Goal: Information Seeking & Learning: Check status

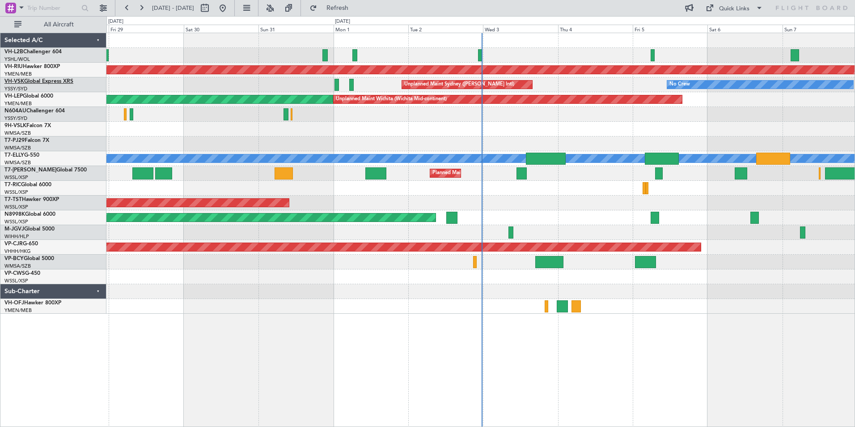
click at [30, 81] on link "VH-VSK Global Express XRS" at bounding box center [38, 81] width 69 height 5
click at [139, 7] on button at bounding box center [141, 8] width 14 height 14
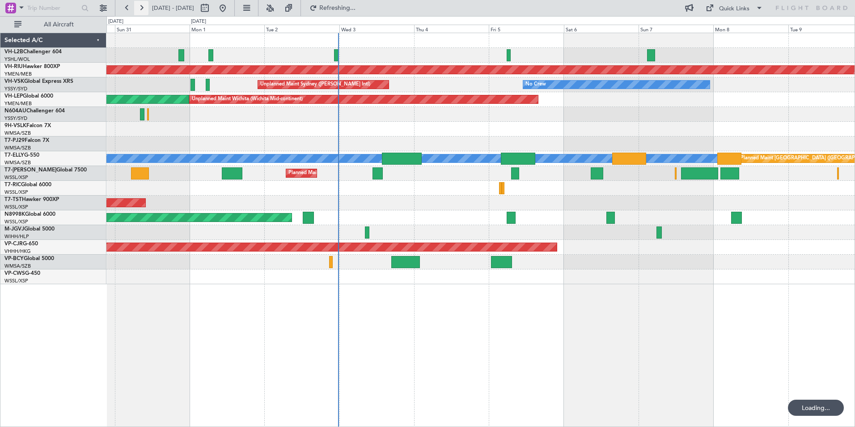
click at [139, 7] on button at bounding box center [141, 8] width 14 height 14
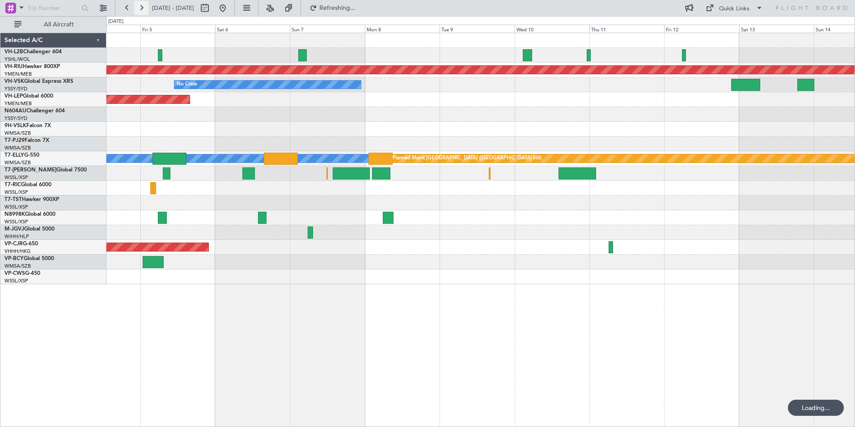
click at [139, 7] on button at bounding box center [141, 8] width 14 height 14
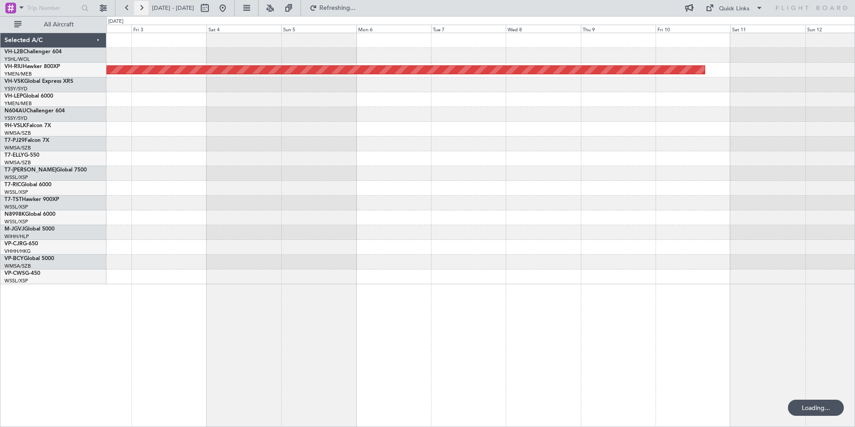
click at [139, 7] on button at bounding box center [141, 8] width 14 height 14
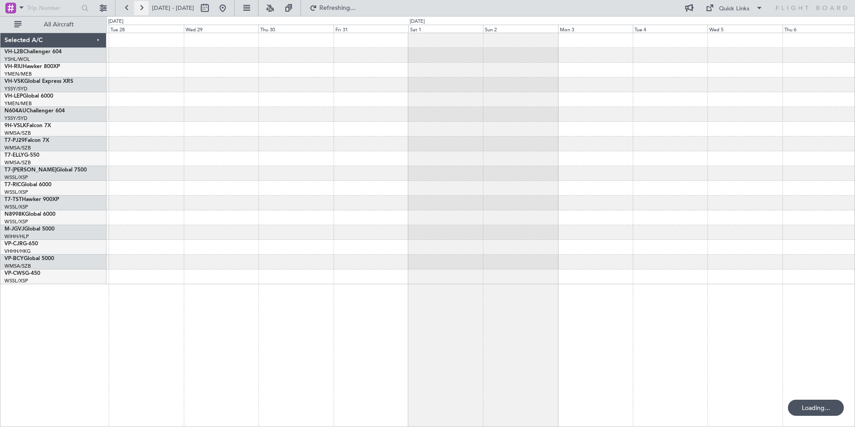
click at [139, 7] on button at bounding box center [141, 8] width 14 height 14
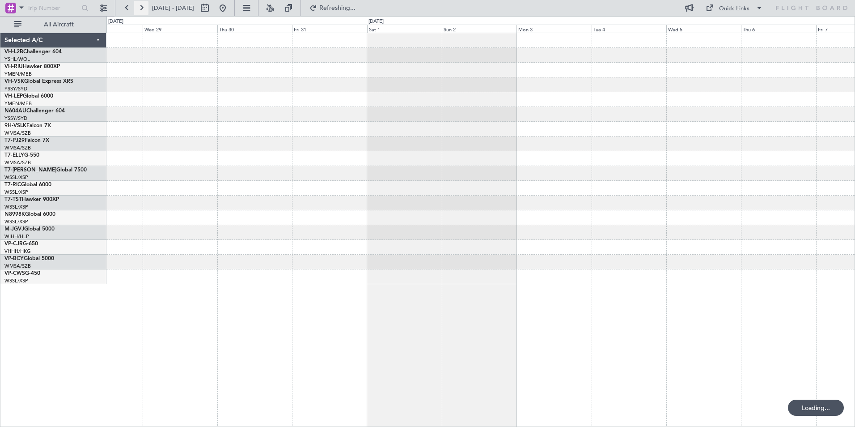
click at [139, 7] on button at bounding box center [141, 8] width 14 height 14
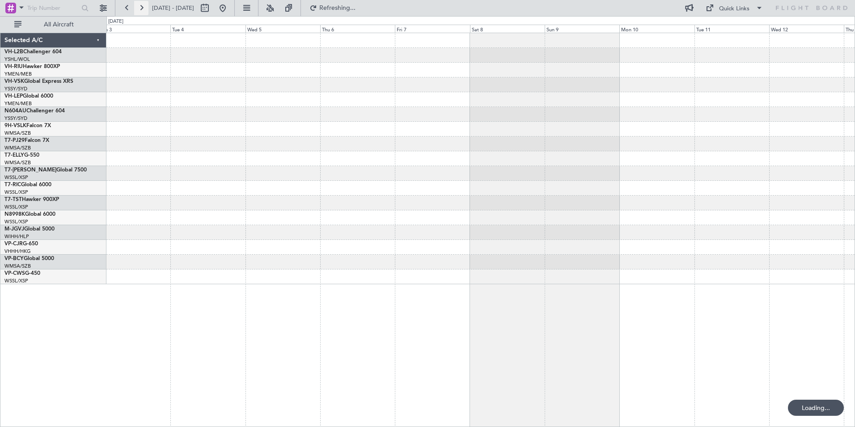
click at [139, 7] on button at bounding box center [141, 8] width 14 height 14
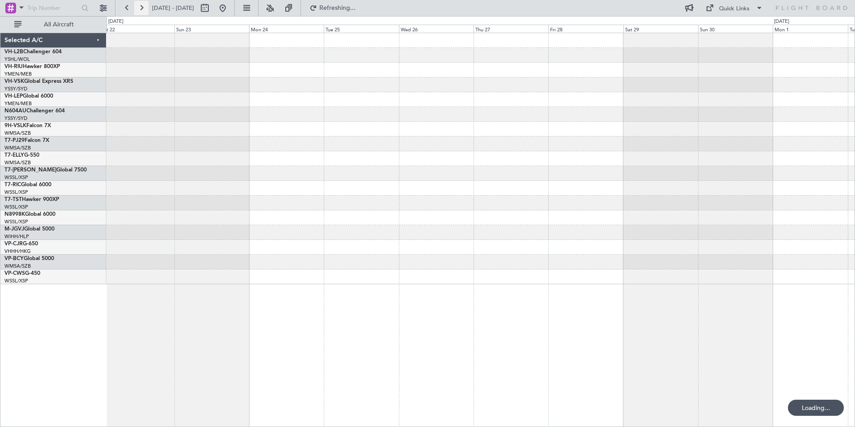
click at [139, 7] on button at bounding box center [141, 8] width 14 height 14
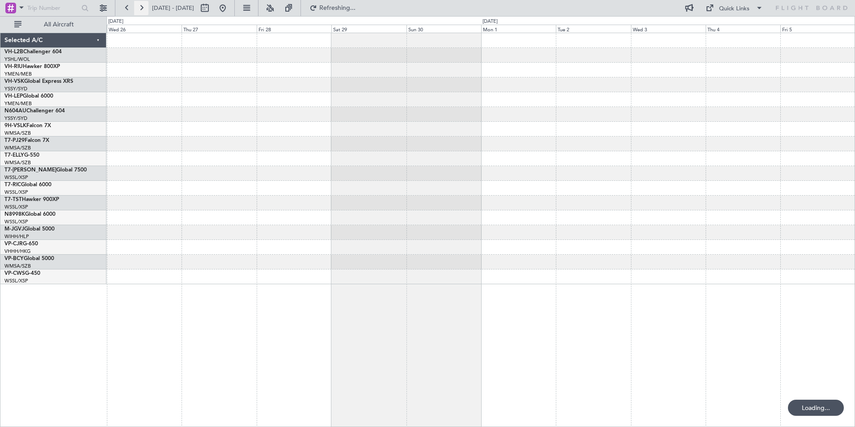
click at [139, 7] on button at bounding box center [141, 8] width 14 height 14
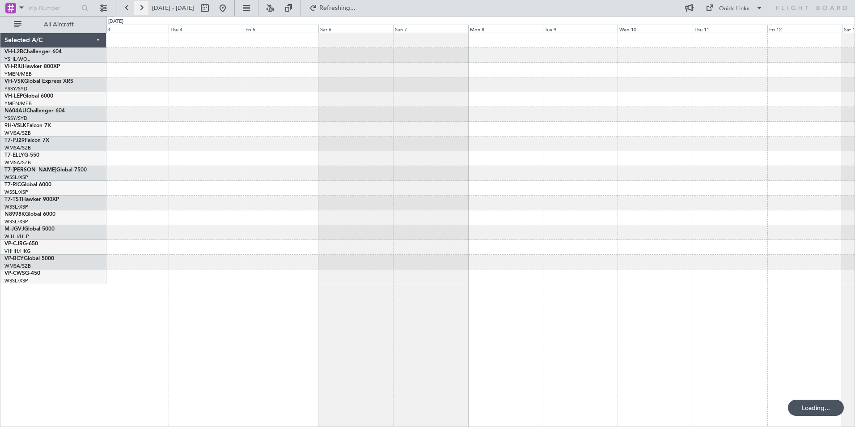
click at [139, 7] on button at bounding box center [141, 8] width 14 height 14
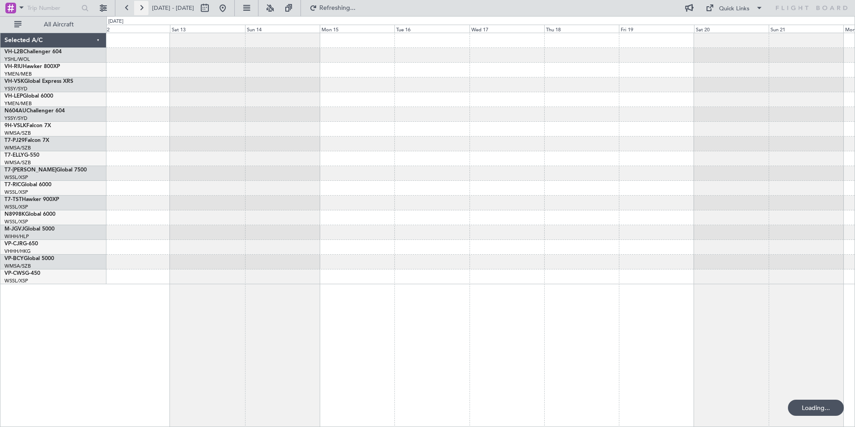
click at [139, 7] on button at bounding box center [141, 8] width 14 height 14
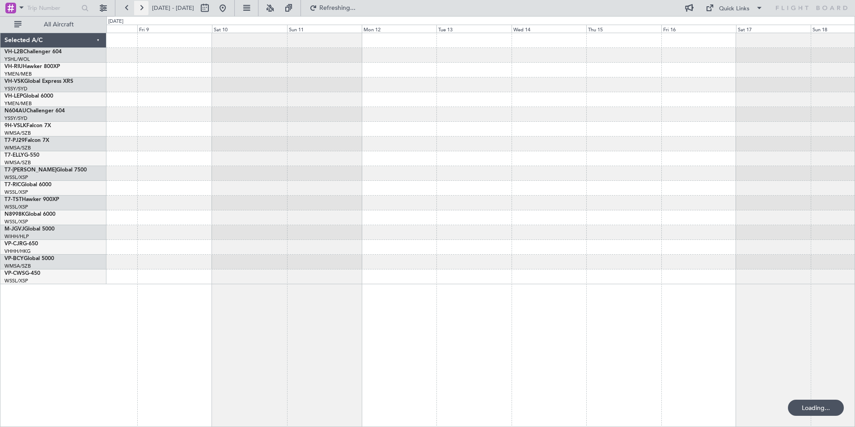
click at [139, 7] on button at bounding box center [141, 8] width 14 height 14
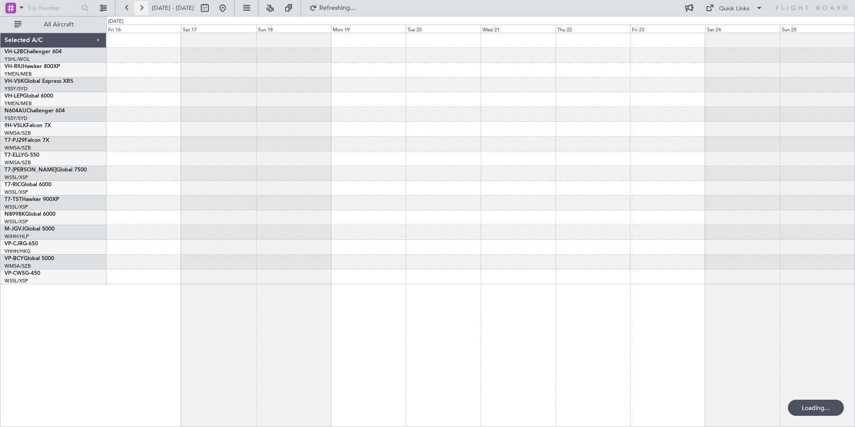
click at [139, 7] on button at bounding box center [141, 8] width 14 height 14
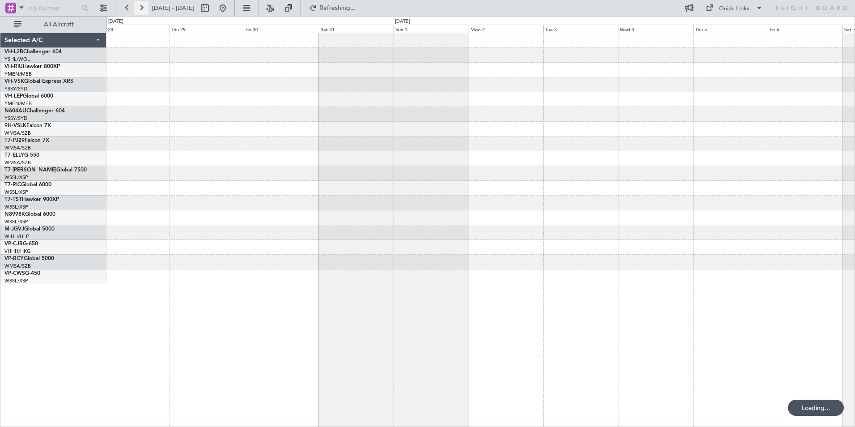
click at [139, 7] on button at bounding box center [141, 8] width 14 height 14
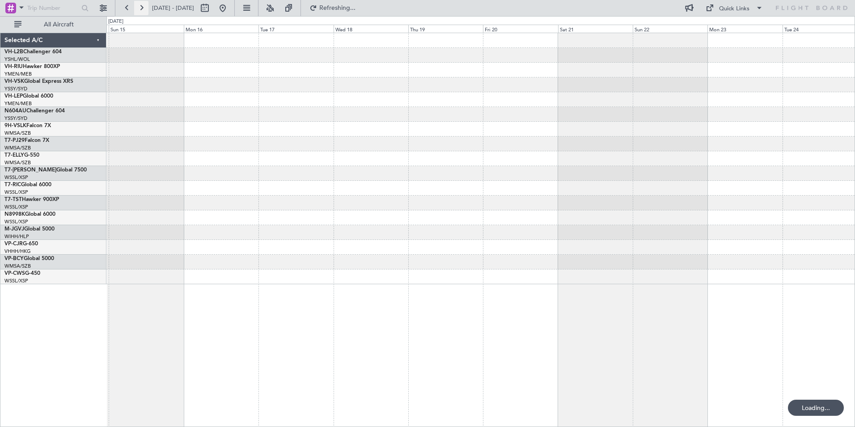
click at [139, 7] on button at bounding box center [141, 8] width 14 height 14
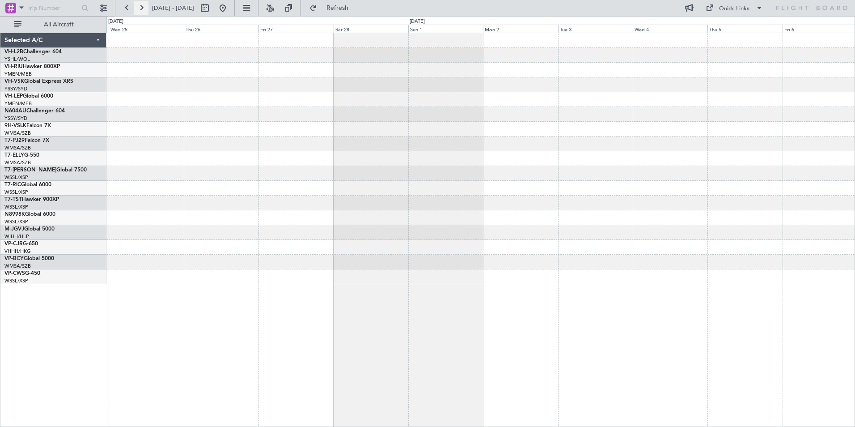
click at [139, 7] on button at bounding box center [141, 8] width 14 height 14
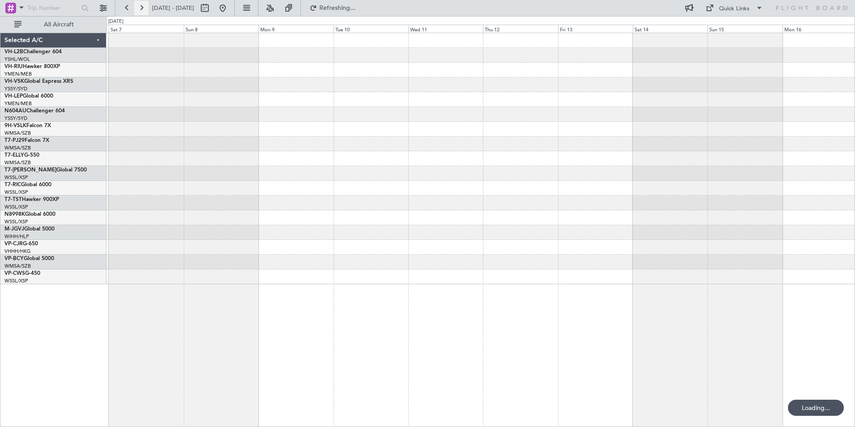
click at [139, 7] on button at bounding box center [141, 8] width 14 height 14
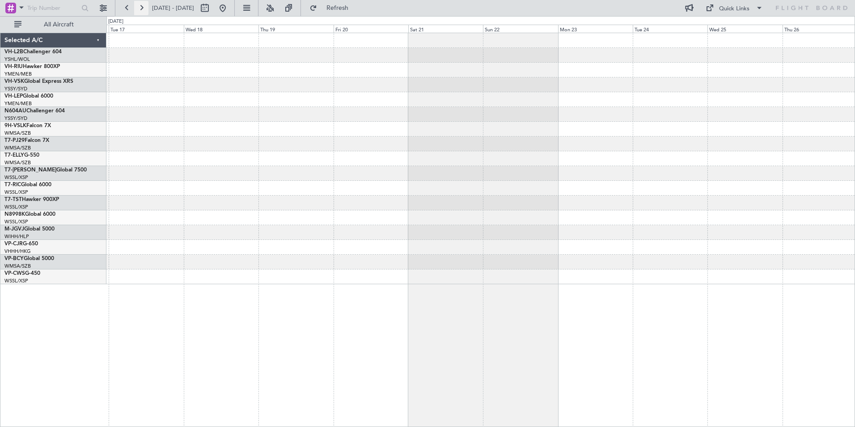
click at [139, 7] on button at bounding box center [141, 8] width 14 height 14
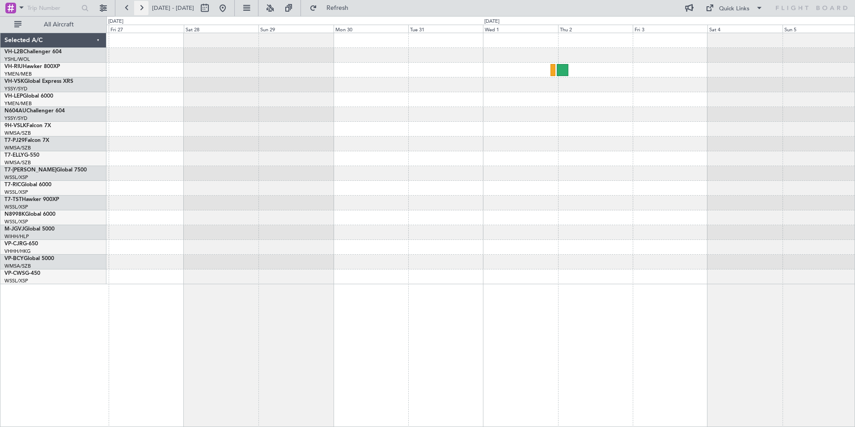
click at [139, 7] on button at bounding box center [141, 8] width 14 height 14
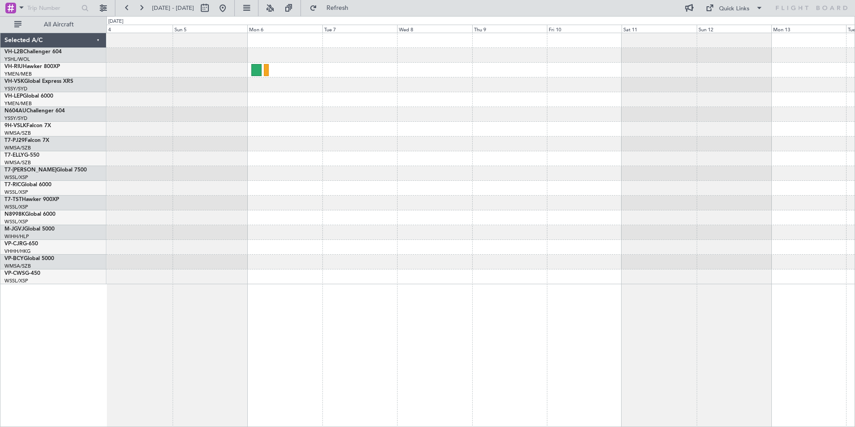
click at [542, 177] on div at bounding box center [480, 158] width 748 height 251
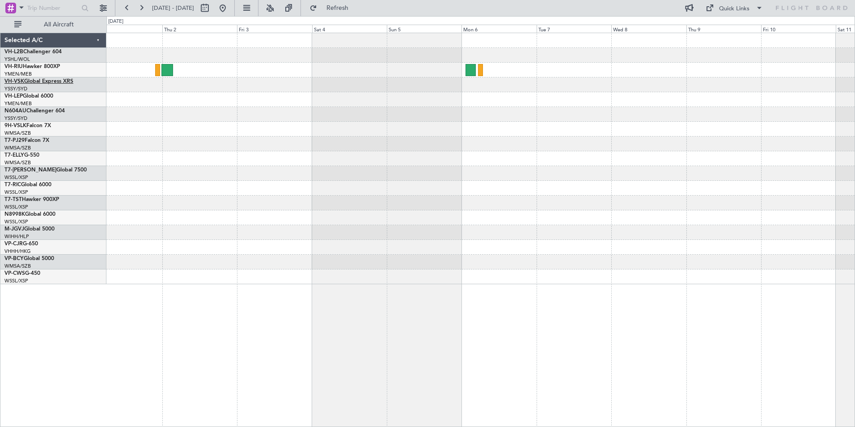
click at [36, 81] on link "VH-VSK Global Express XRS" at bounding box center [38, 81] width 69 height 5
click at [127, 9] on button at bounding box center [127, 8] width 14 height 14
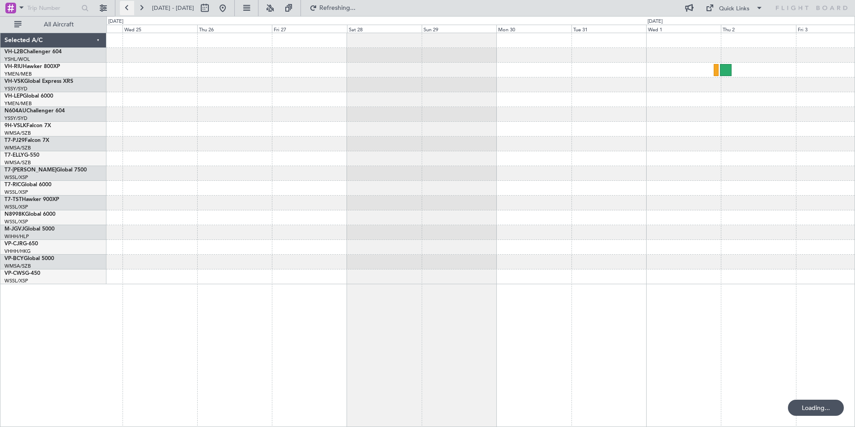
click at [127, 9] on button at bounding box center [127, 8] width 14 height 14
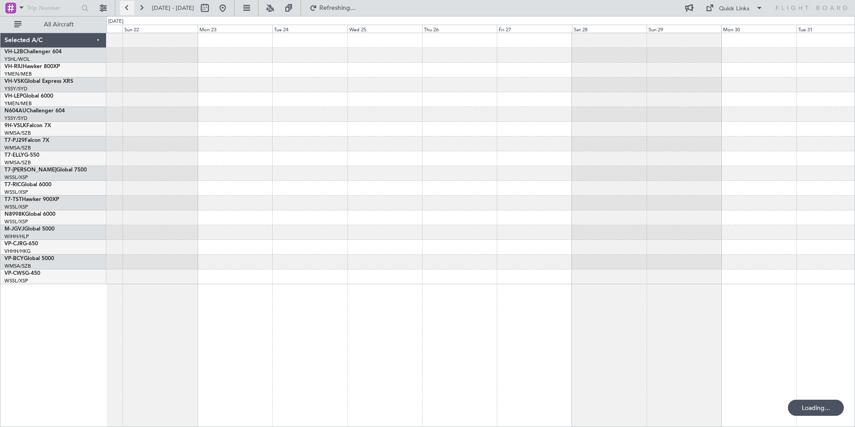
click at [127, 9] on button at bounding box center [127, 8] width 14 height 14
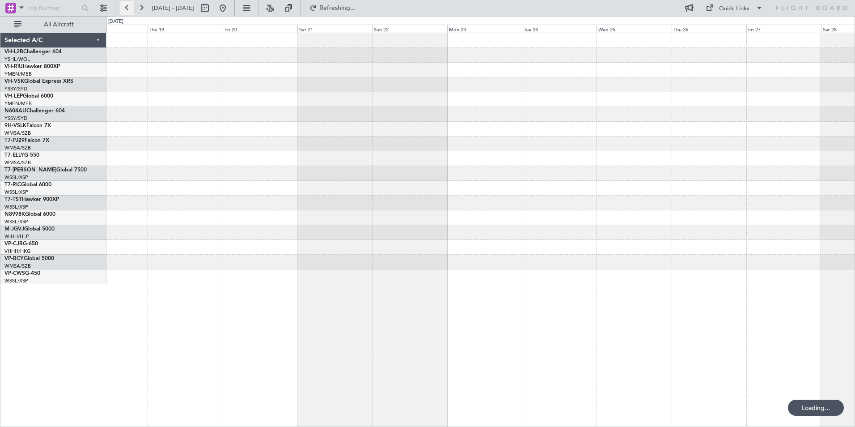
click at [127, 9] on button at bounding box center [127, 8] width 14 height 14
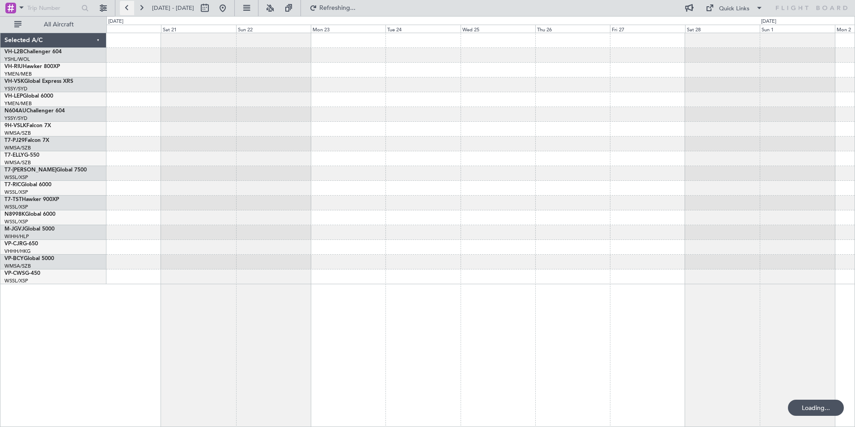
click at [127, 9] on button at bounding box center [127, 8] width 14 height 14
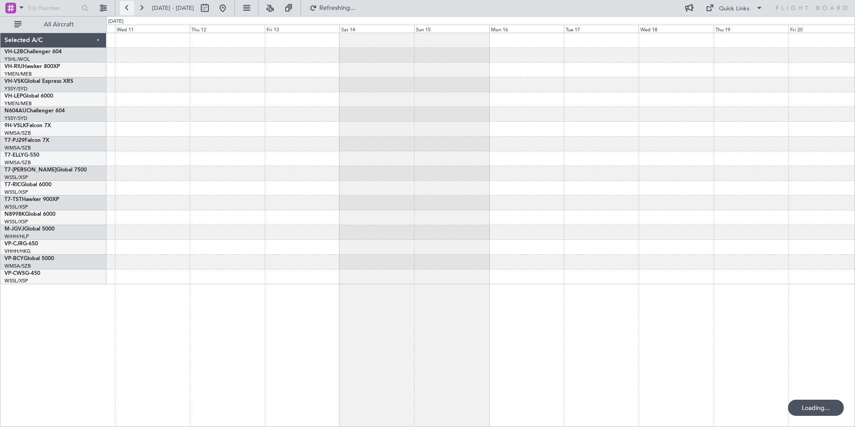
click at [127, 9] on button at bounding box center [127, 8] width 14 height 14
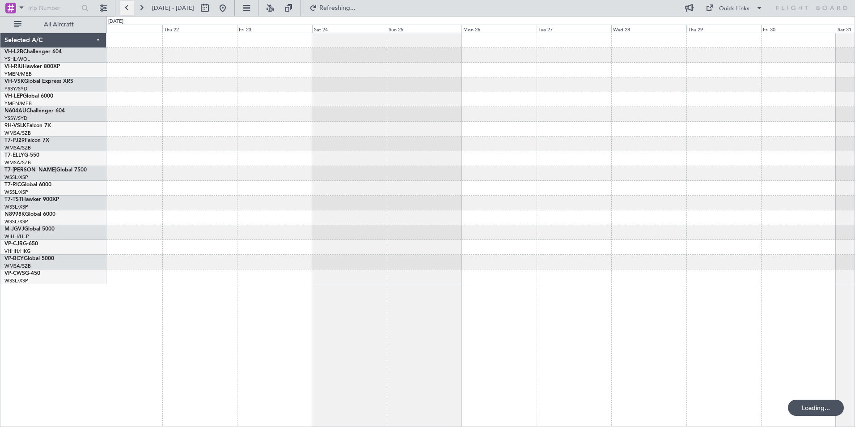
click at [127, 9] on button at bounding box center [127, 8] width 14 height 14
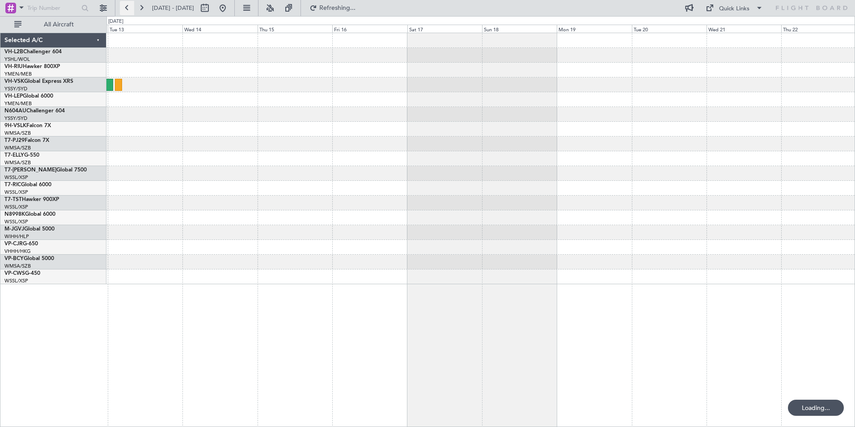
click at [127, 9] on button at bounding box center [127, 8] width 14 height 14
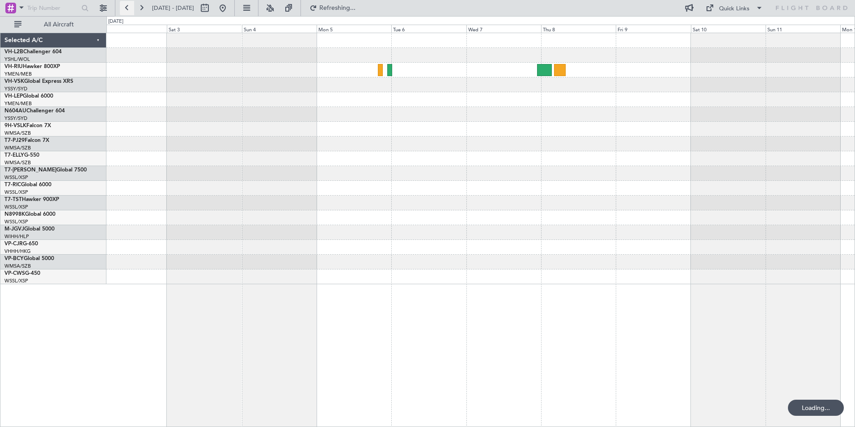
click at [127, 9] on button at bounding box center [127, 8] width 14 height 14
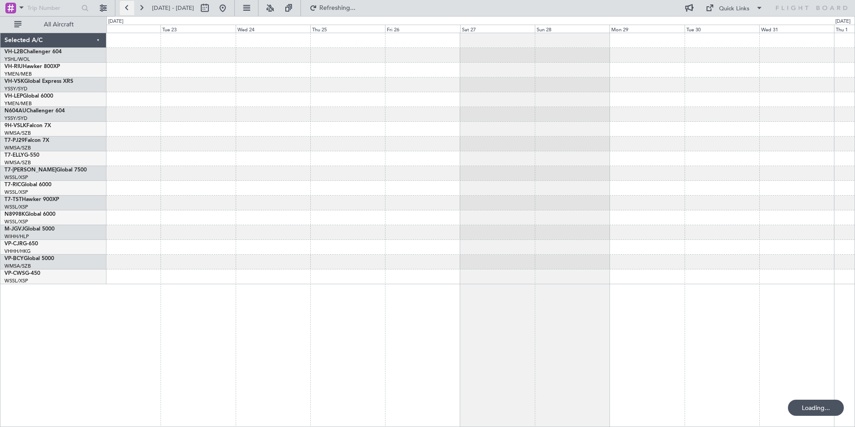
click at [127, 9] on button at bounding box center [127, 8] width 14 height 14
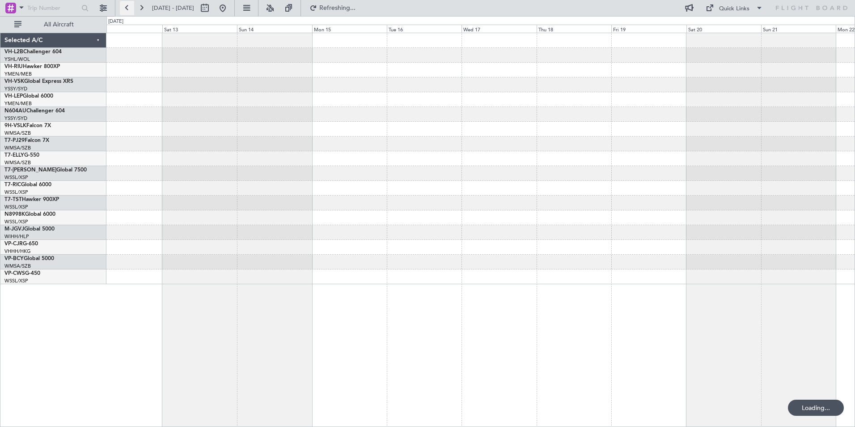
click at [127, 9] on button at bounding box center [127, 8] width 14 height 14
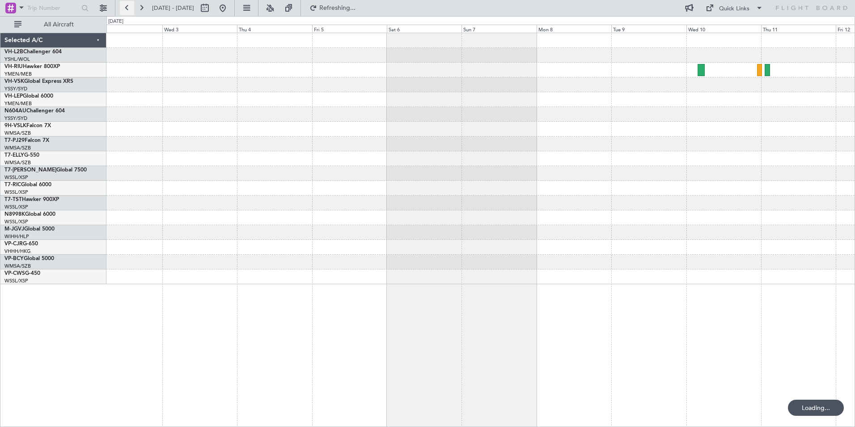
click at [127, 9] on button at bounding box center [127, 8] width 14 height 14
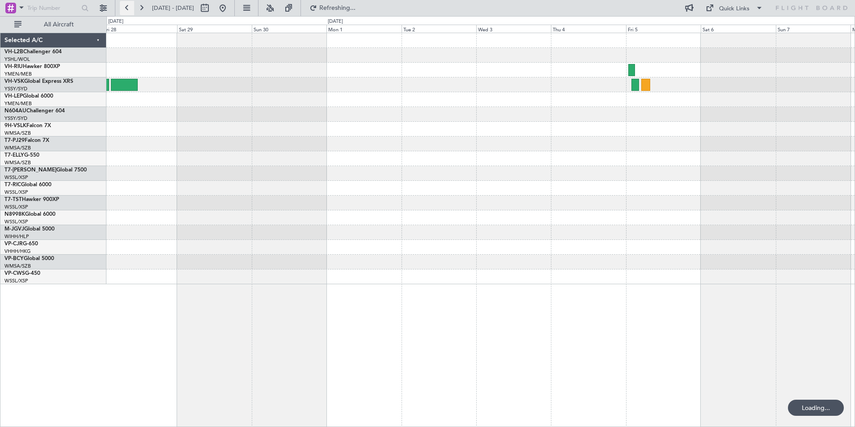
click at [127, 9] on button at bounding box center [127, 8] width 14 height 14
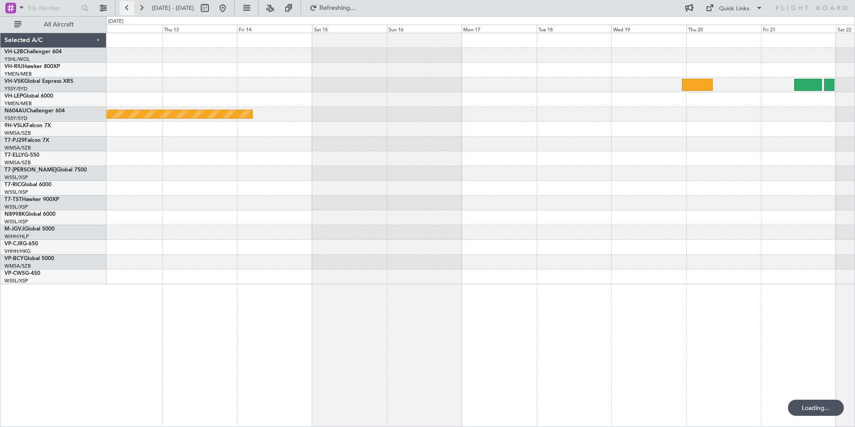
click at [127, 9] on button at bounding box center [127, 8] width 14 height 14
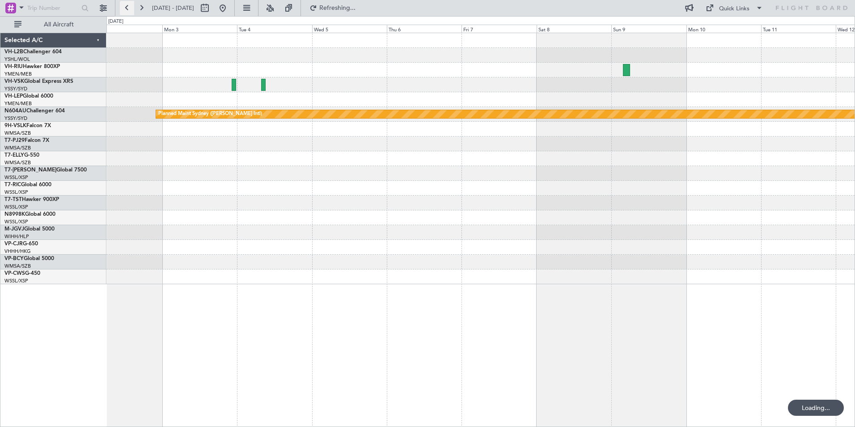
click at [127, 9] on button at bounding box center [127, 8] width 14 height 14
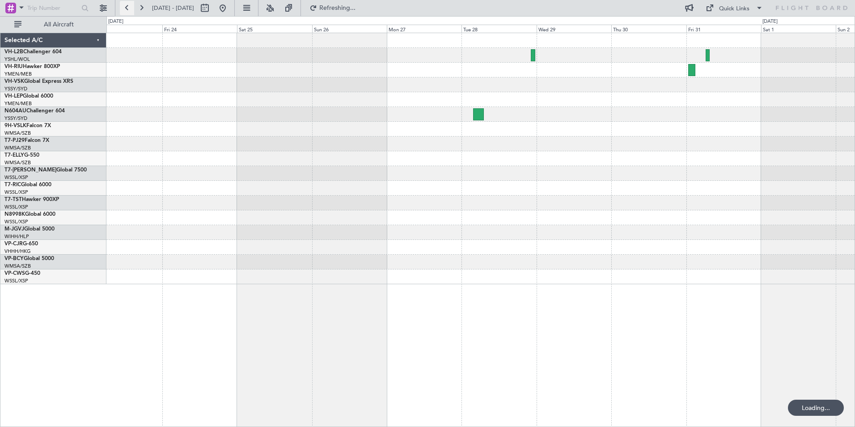
click at [127, 9] on button at bounding box center [127, 8] width 14 height 14
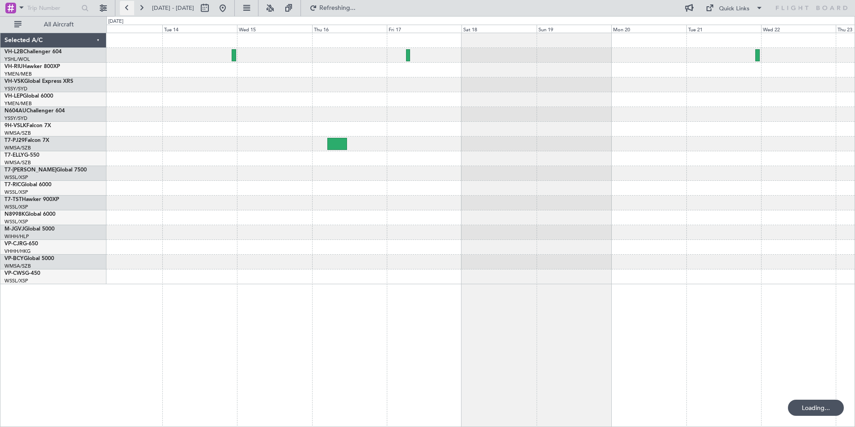
click at [127, 9] on button at bounding box center [127, 8] width 14 height 14
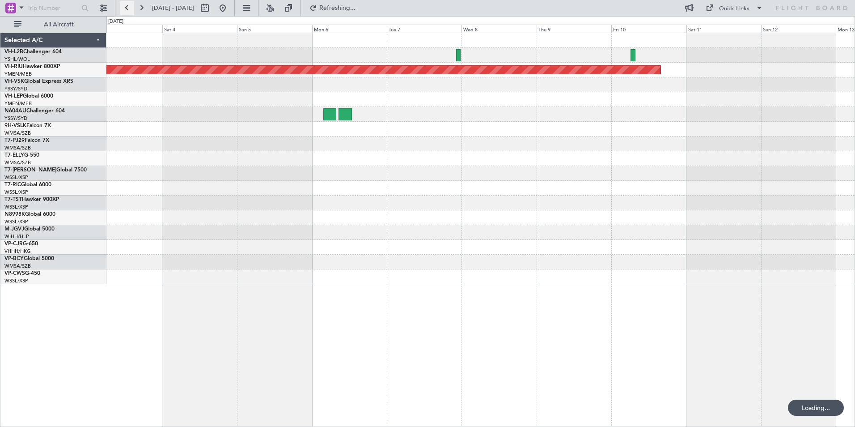
click at [127, 9] on button at bounding box center [127, 8] width 14 height 14
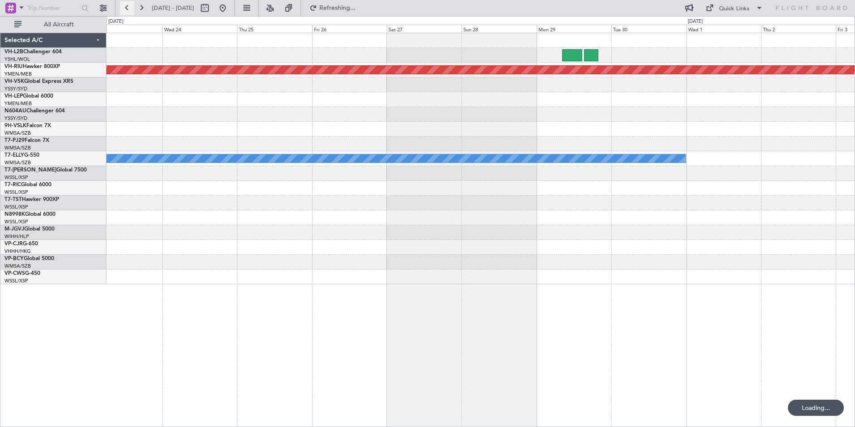
click at [127, 9] on button at bounding box center [127, 8] width 14 height 14
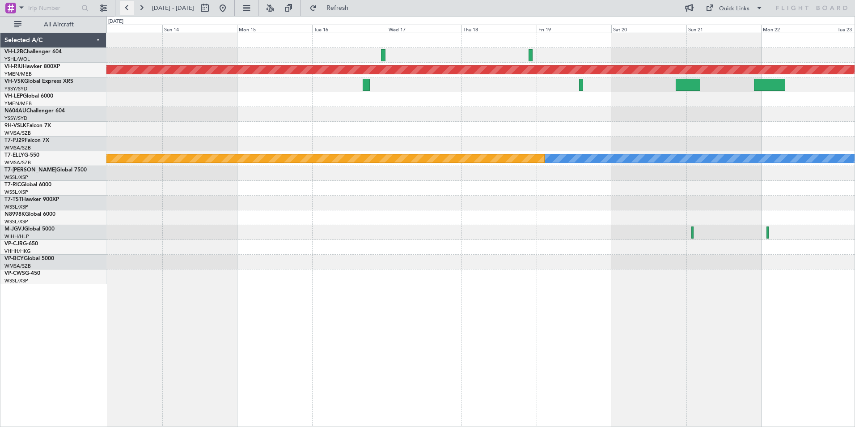
click at [127, 9] on button at bounding box center [127, 8] width 14 height 14
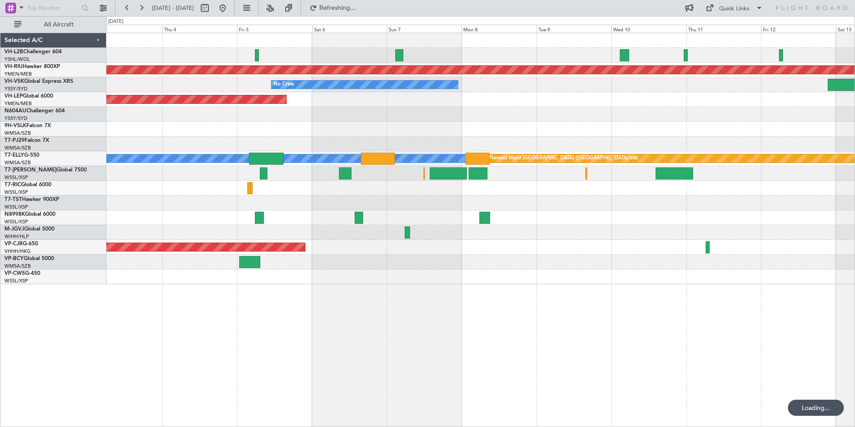
click at [671, 187] on div "Planned Maint [GEOGRAPHIC_DATA] ([GEOGRAPHIC_DATA]) No Crew Unplanned Maint Wic…" at bounding box center [480, 158] width 748 height 251
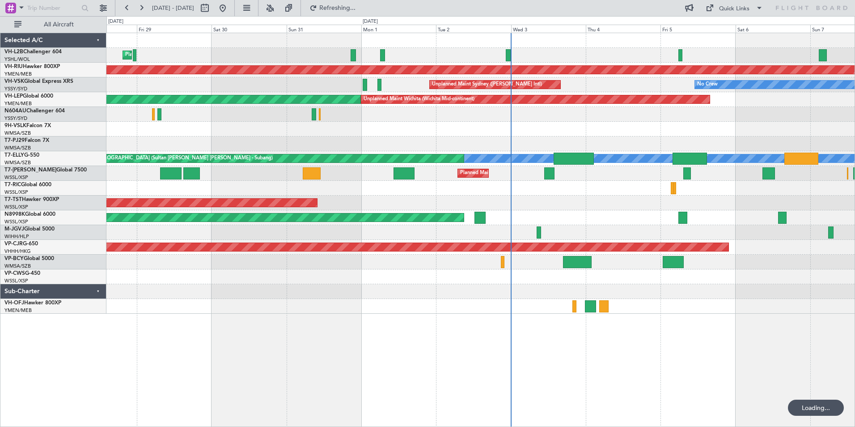
click at [439, 133] on div at bounding box center [480, 129] width 748 height 15
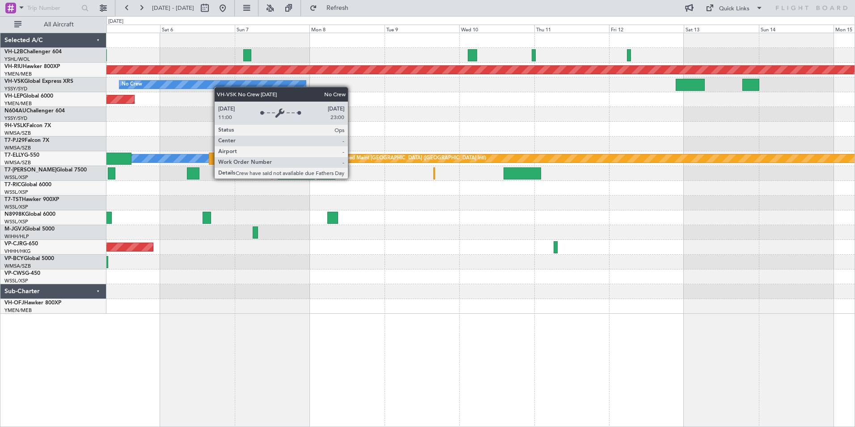
click at [207, 86] on div "Planned Maint [GEOGRAPHIC_DATA] ([GEOGRAPHIC_DATA]) No Crew Unplanned Maint Syd…" at bounding box center [480, 173] width 748 height 280
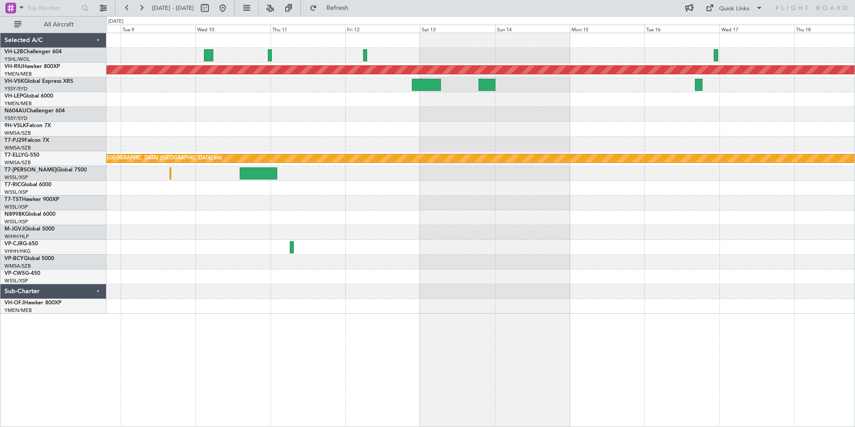
click at [266, 82] on div "Planned Maint [GEOGRAPHIC_DATA] ([GEOGRAPHIC_DATA]) No Crew [PERSON_NAME] Plann…" at bounding box center [480, 173] width 748 height 280
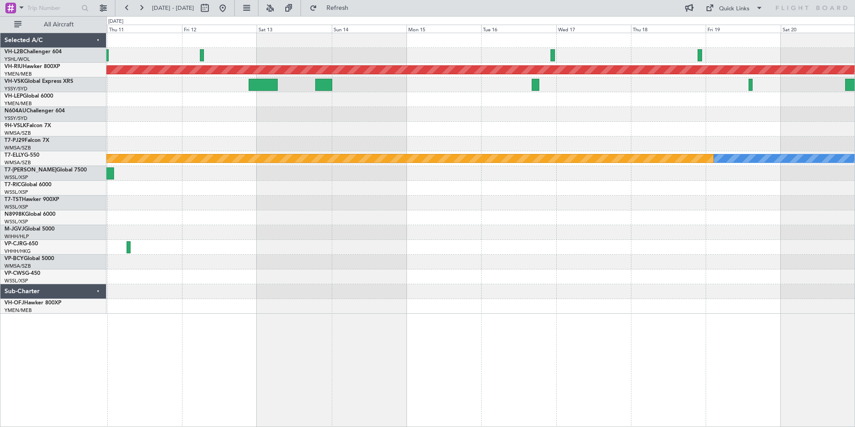
click at [303, 72] on div "Planned Maint [GEOGRAPHIC_DATA] ([GEOGRAPHIC_DATA]) [PERSON_NAME] Planned Maint…" at bounding box center [480, 173] width 748 height 280
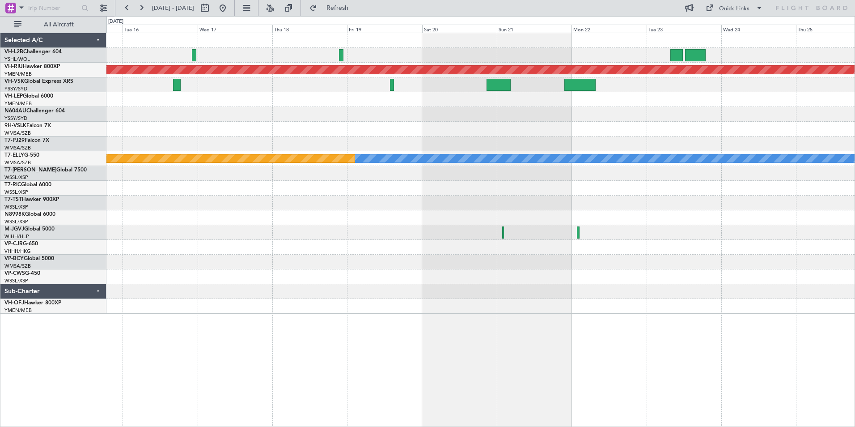
click at [282, 67] on div "Planned Maint [GEOGRAPHIC_DATA] ([GEOGRAPHIC_DATA]) [PERSON_NAME] Planned Maint…" at bounding box center [480, 173] width 748 height 280
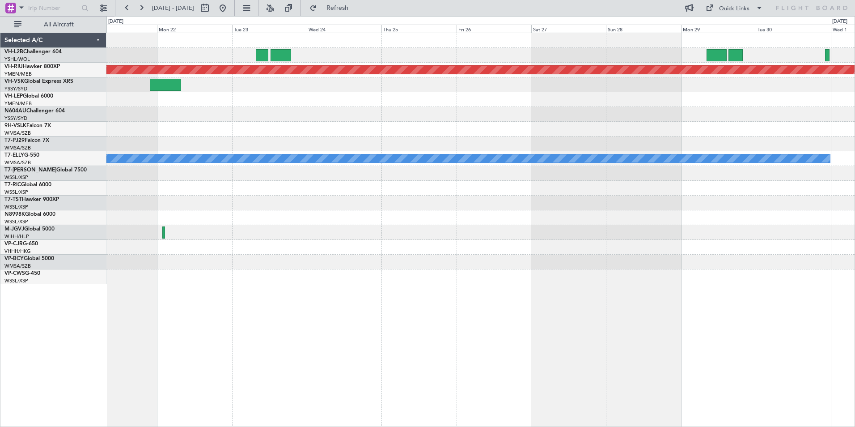
click at [155, 78] on div "Planned Maint [GEOGRAPHIC_DATA] ([GEOGRAPHIC_DATA]) [PERSON_NAME] Planned Maint…" at bounding box center [480, 158] width 748 height 251
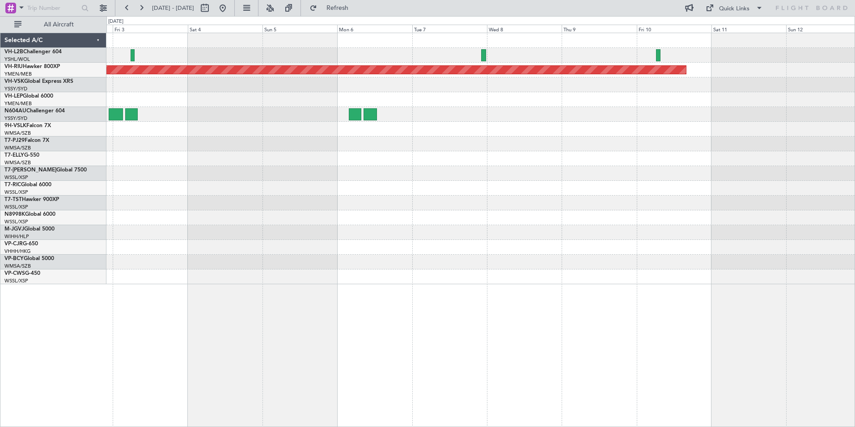
click at [144, 110] on div "Planned Maint [GEOGRAPHIC_DATA] ([GEOGRAPHIC_DATA]) [PERSON_NAME]" at bounding box center [480, 158] width 748 height 251
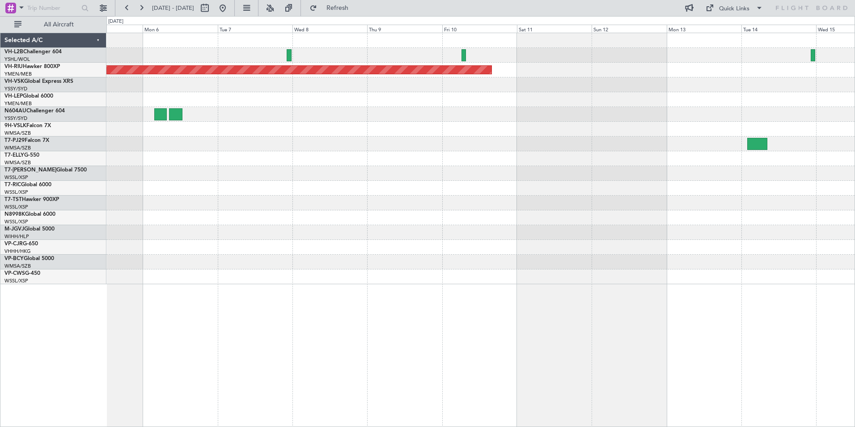
click at [295, 88] on div at bounding box center [480, 84] width 748 height 15
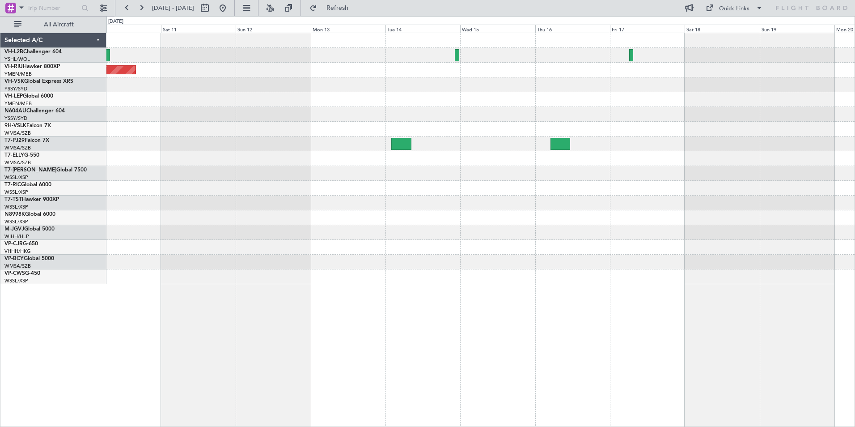
click at [267, 96] on div at bounding box center [480, 99] width 748 height 15
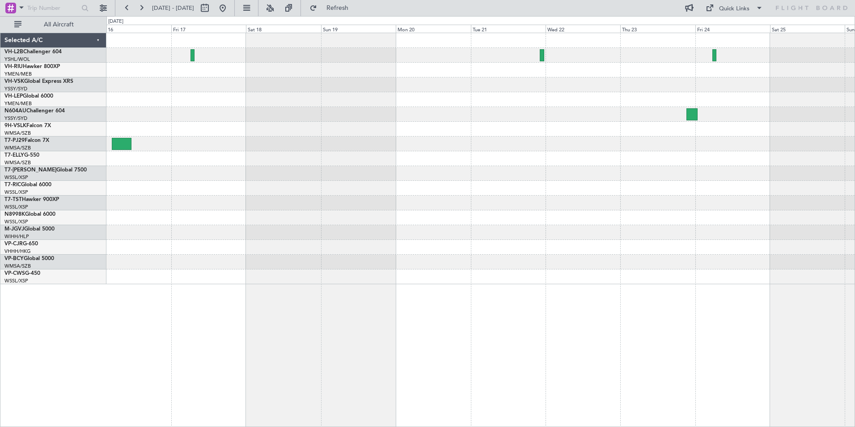
click at [344, 92] on div at bounding box center [480, 158] width 748 height 251
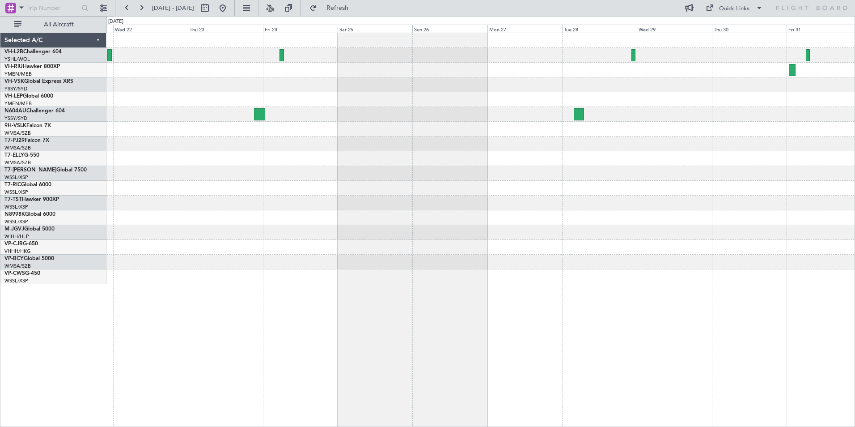
click at [412, 76] on div "Planned Maint Sydney ([PERSON_NAME] Intl)" at bounding box center [480, 158] width 748 height 251
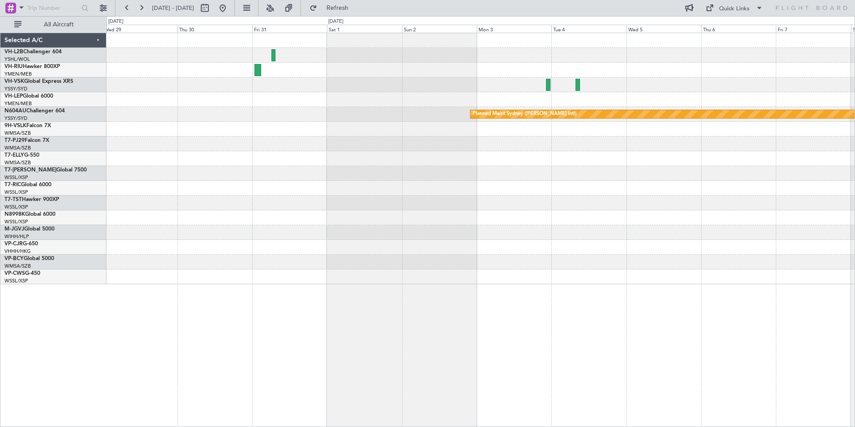
click at [379, 81] on div "Planned Maint Sydney ([PERSON_NAME] Intl)" at bounding box center [480, 158] width 748 height 251
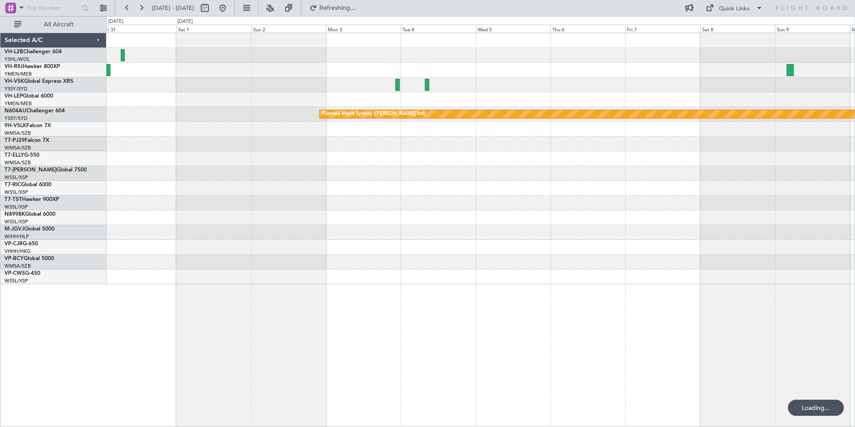
click at [321, 73] on div "Planned Maint Sydney ([PERSON_NAME] Intl)" at bounding box center [480, 158] width 748 height 251
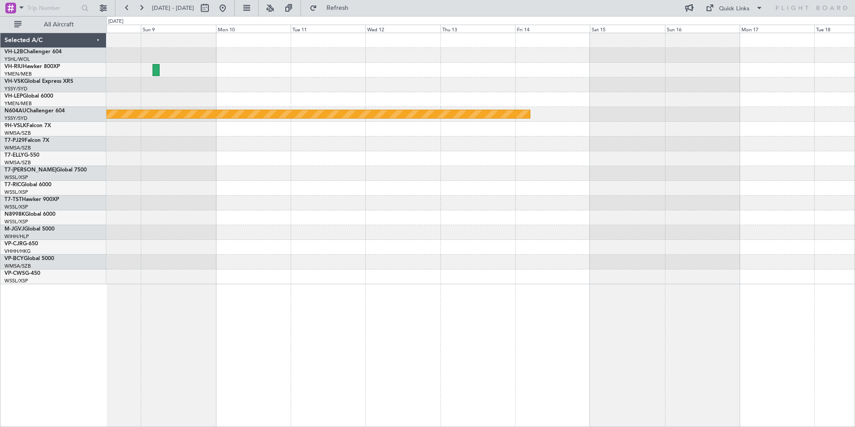
click at [225, 55] on div "Planned Maint Sydney ([PERSON_NAME] Intl)" at bounding box center [480, 158] width 748 height 251
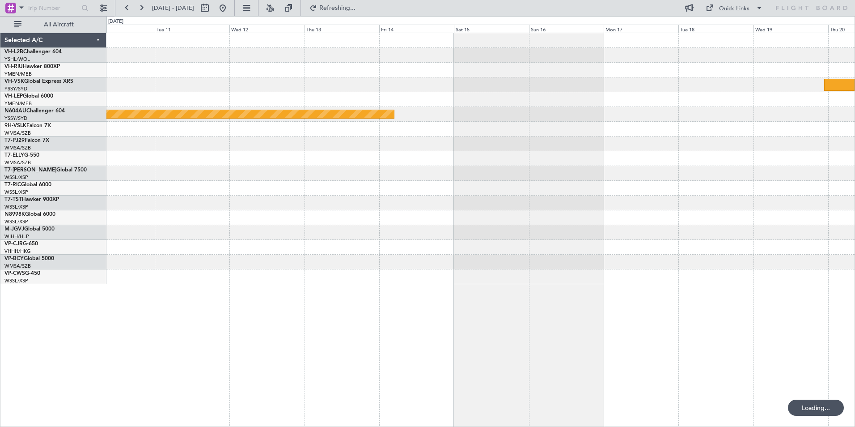
click at [359, 76] on div "Planned Maint Sydney ([PERSON_NAME] Intl)" at bounding box center [480, 158] width 748 height 251
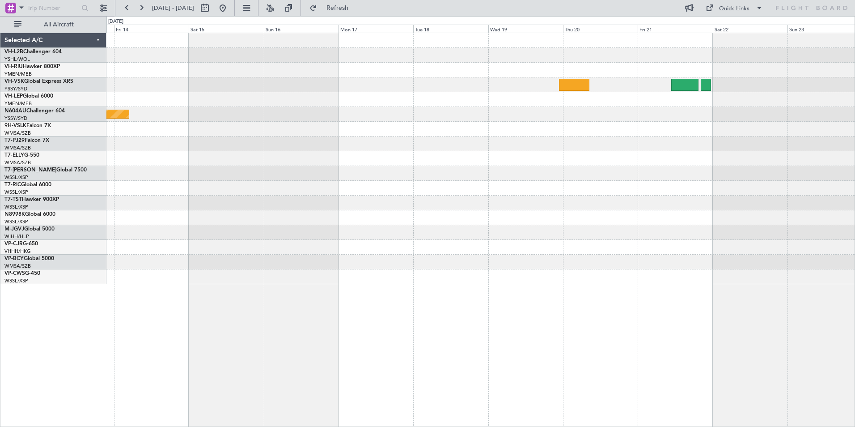
click at [271, 76] on div "Planned Maint Sydney ([PERSON_NAME] Intl)" at bounding box center [480, 158] width 748 height 251
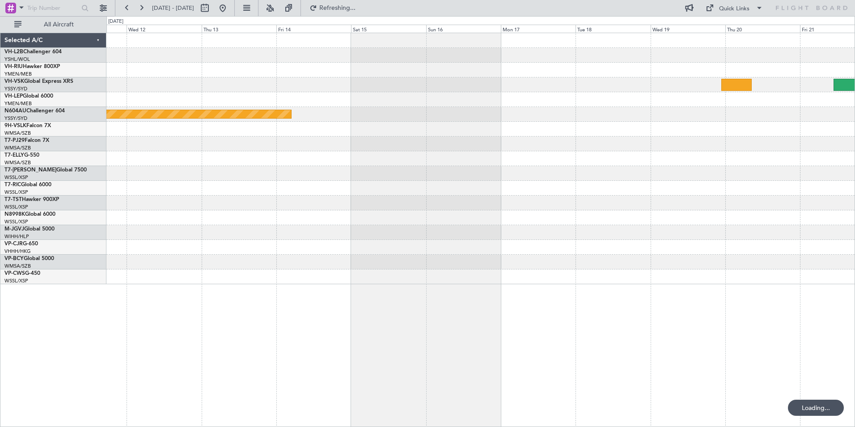
click at [580, 106] on div "Planned Maint Sydney ([PERSON_NAME] Intl)" at bounding box center [480, 158] width 748 height 251
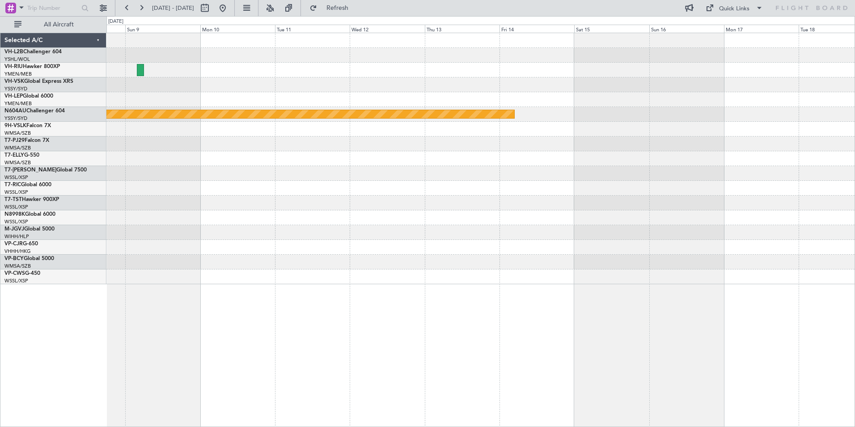
click at [624, 111] on div "Planned Maint Sydney ([PERSON_NAME] Intl)" at bounding box center [480, 158] width 748 height 251
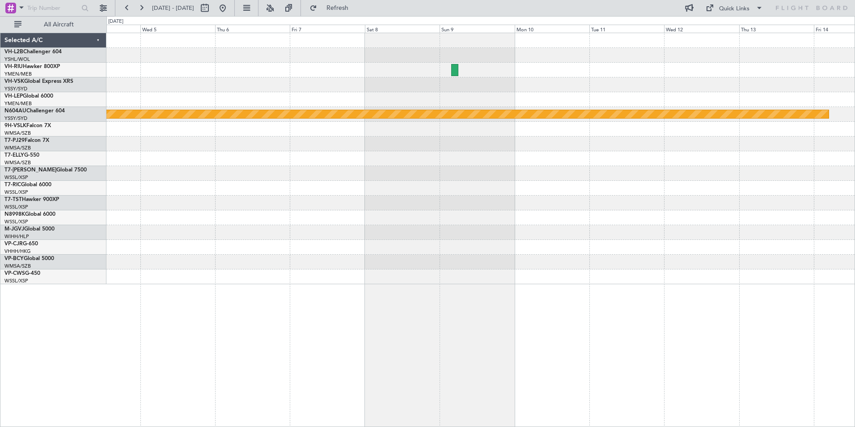
click at [688, 125] on div "Planned Maint Sydney ([PERSON_NAME] Intl)" at bounding box center [480, 158] width 748 height 251
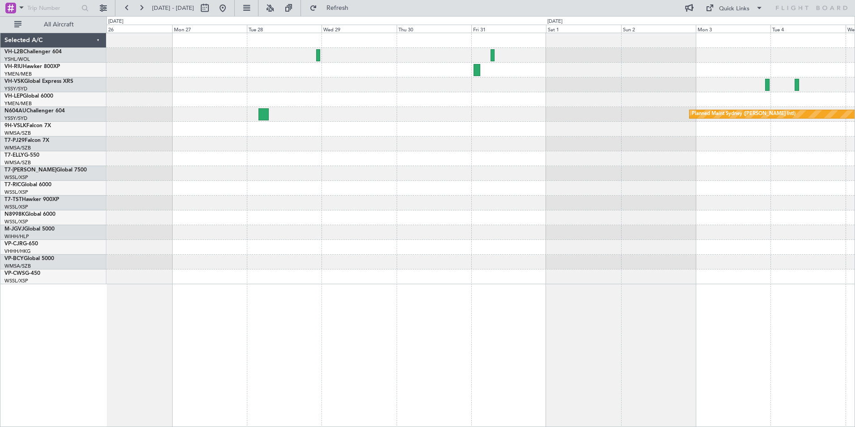
click at [687, 110] on div "Planned Maint Sydney ([PERSON_NAME] Intl)" at bounding box center [480, 158] width 748 height 251
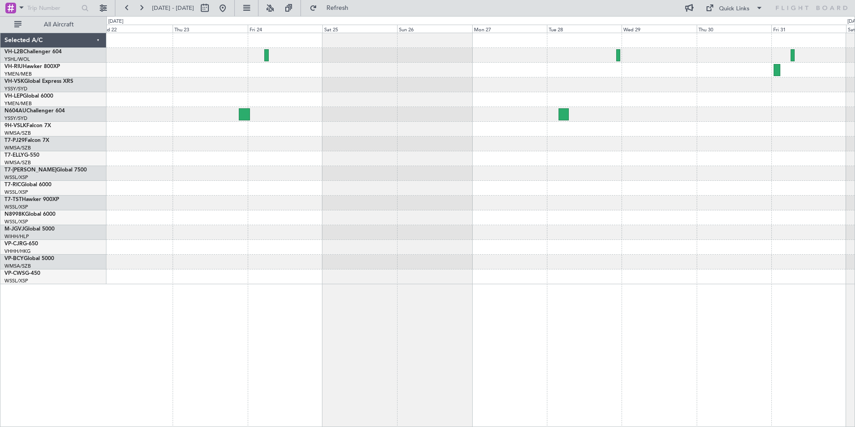
click at [740, 102] on div "Planned Maint Sydney ([PERSON_NAME] Intl)" at bounding box center [480, 158] width 748 height 251
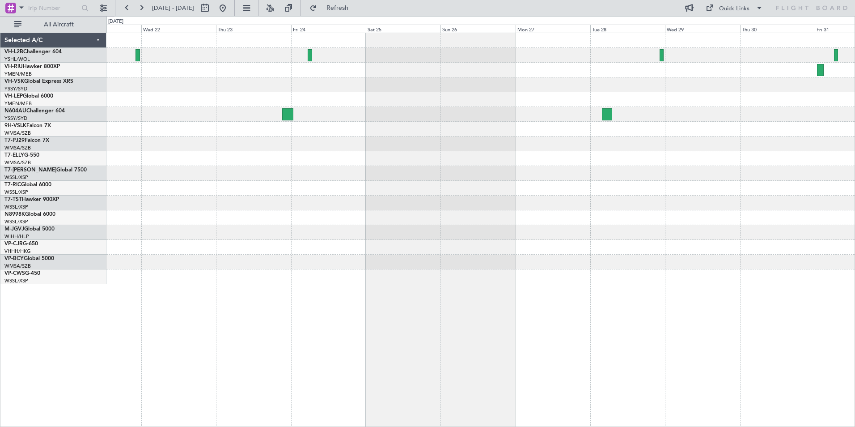
click at [782, 121] on div "Planned Maint Sydney ([PERSON_NAME] Intl)" at bounding box center [480, 158] width 748 height 251
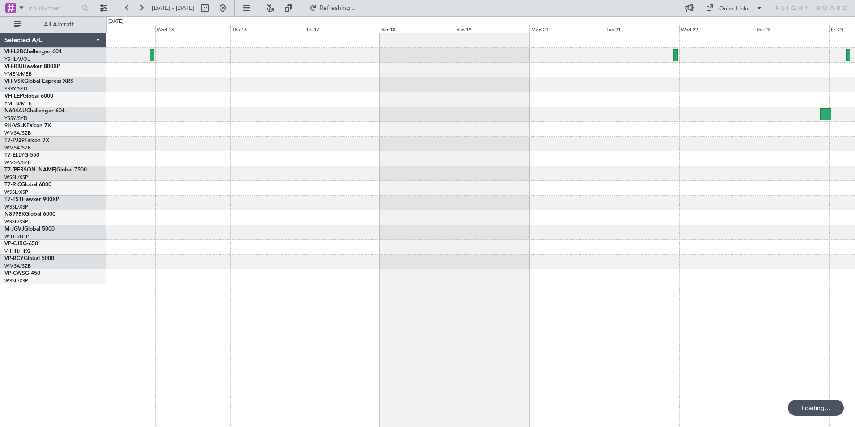
click at [854, 128] on html "[DATE] - [DATE] Refreshing... Quick Links All Aircraft Selected A/C VH-L2B Chal…" at bounding box center [427, 213] width 855 height 427
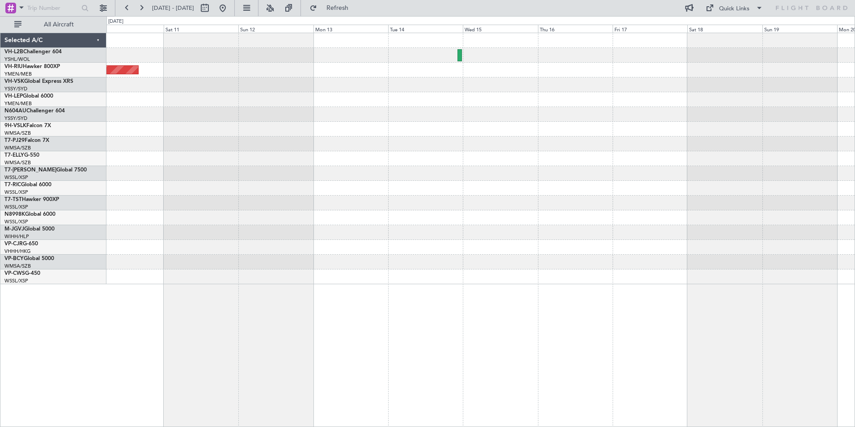
click at [848, 113] on div "Planned Maint [GEOGRAPHIC_DATA] ([GEOGRAPHIC_DATA])" at bounding box center [480, 158] width 748 height 251
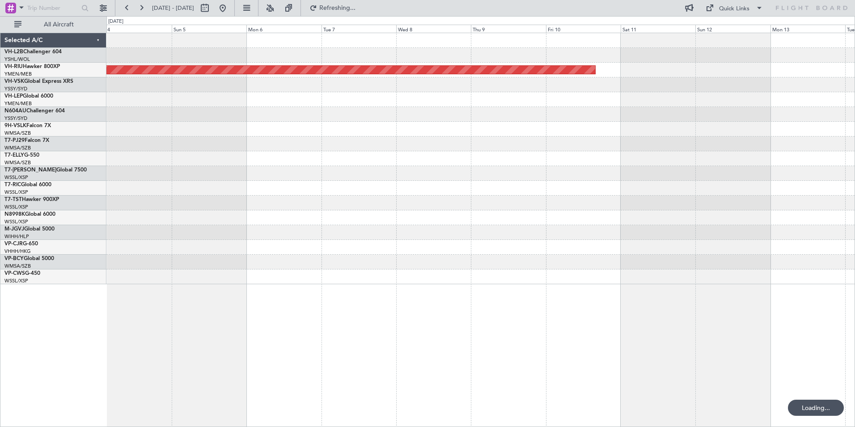
click at [703, 112] on div "Planned Maint [GEOGRAPHIC_DATA] ([GEOGRAPHIC_DATA])" at bounding box center [480, 158] width 748 height 251
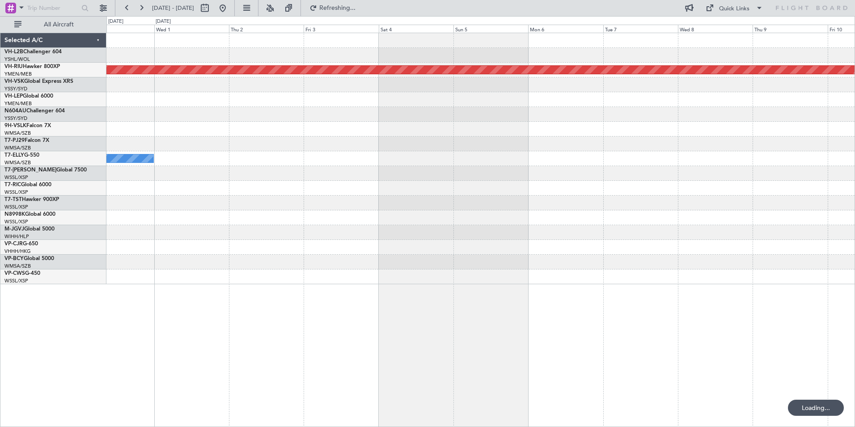
click at [736, 112] on div "Planned Maint [GEOGRAPHIC_DATA] ([GEOGRAPHIC_DATA]) [PERSON_NAME]" at bounding box center [480, 158] width 748 height 251
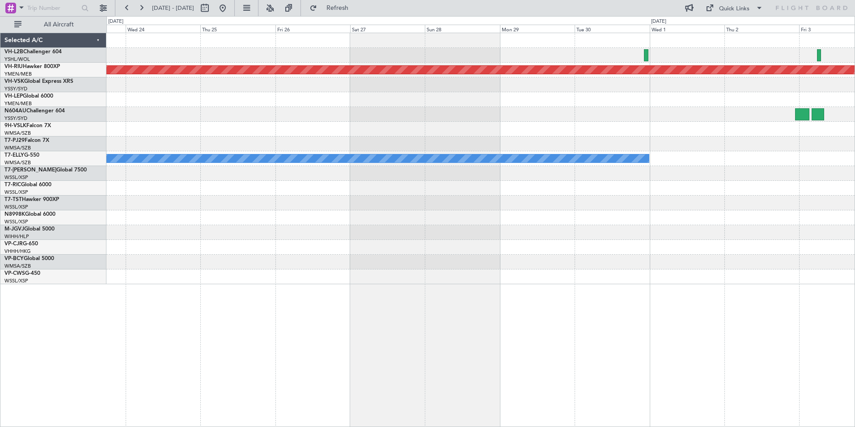
click at [854, 119] on html "[DATE] - [DATE] Refresh Quick Links All Aircraft Planned Maint [GEOGRAPHIC_DATA…" at bounding box center [427, 213] width 855 height 427
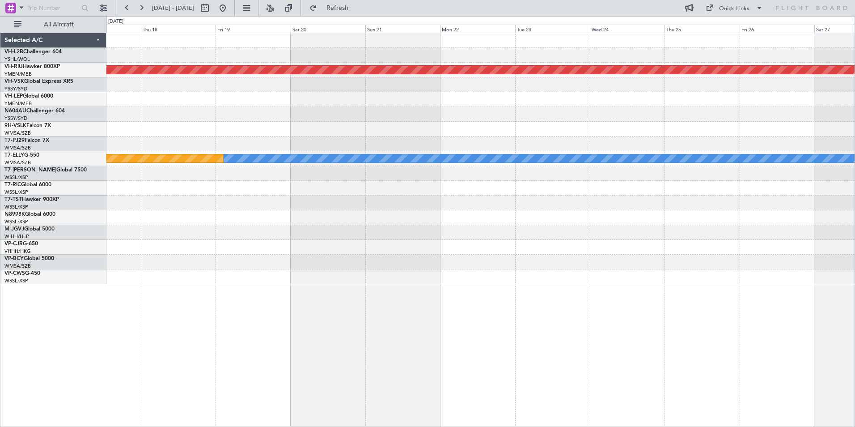
click at [854, 139] on html "[DATE] - [DATE] Refresh Quick Links All Aircraft Planned Maint [GEOGRAPHIC_DATA…" at bounding box center [427, 213] width 855 height 427
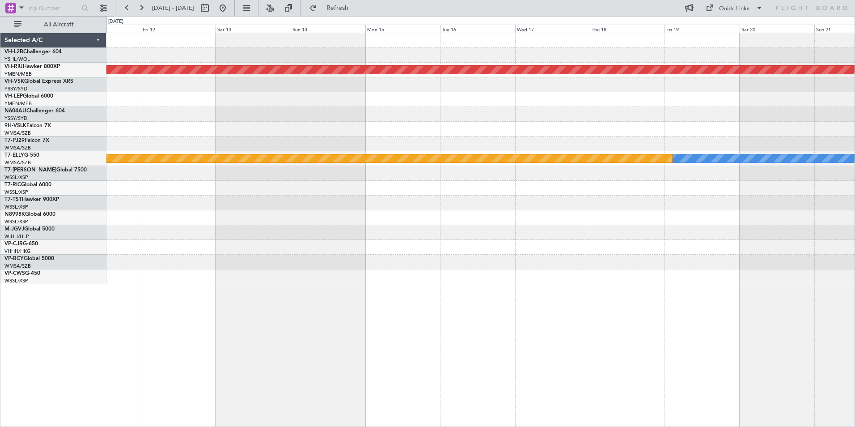
click at [854, 141] on html "[DATE] - [DATE] Refresh Quick Links All Aircraft Planned Maint [GEOGRAPHIC_DATA…" at bounding box center [427, 213] width 855 height 427
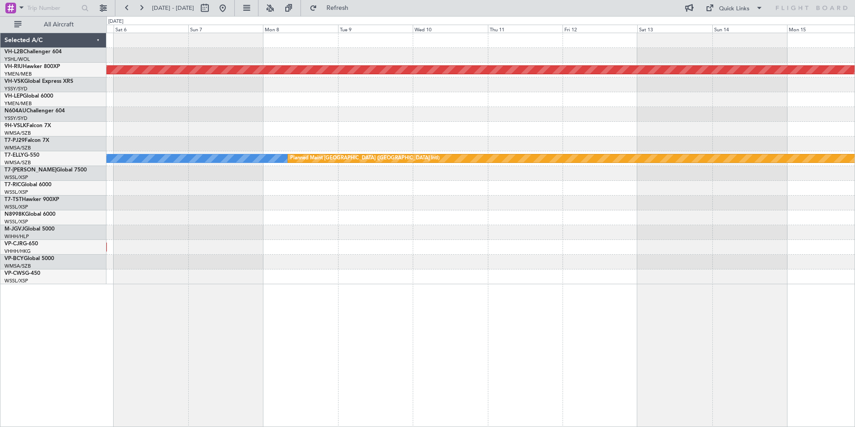
click at [854, 140] on html "[DATE] - [DATE] Refresh Quick Links All Aircraft Planned Maint [GEOGRAPHIC_DATA…" at bounding box center [427, 213] width 855 height 427
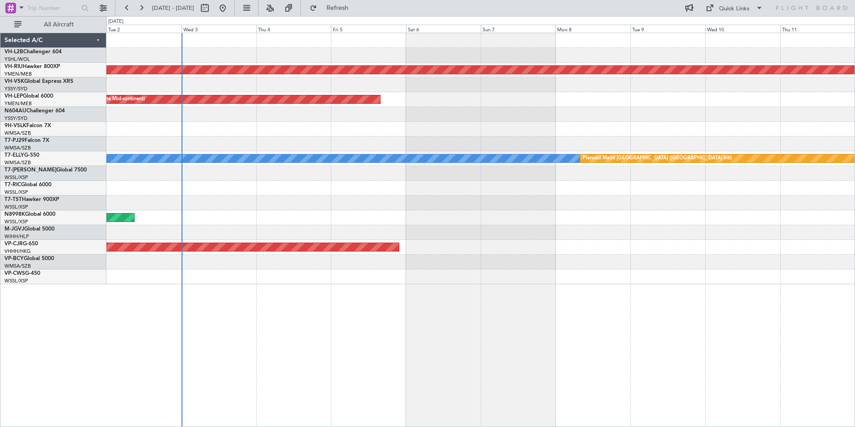
click at [854, 148] on html "[DATE] - [DATE] Refresh Quick Links All Aircraft Planned Maint [GEOGRAPHIC_DATA…" at bounding box center [427, 213] width 855 height 427
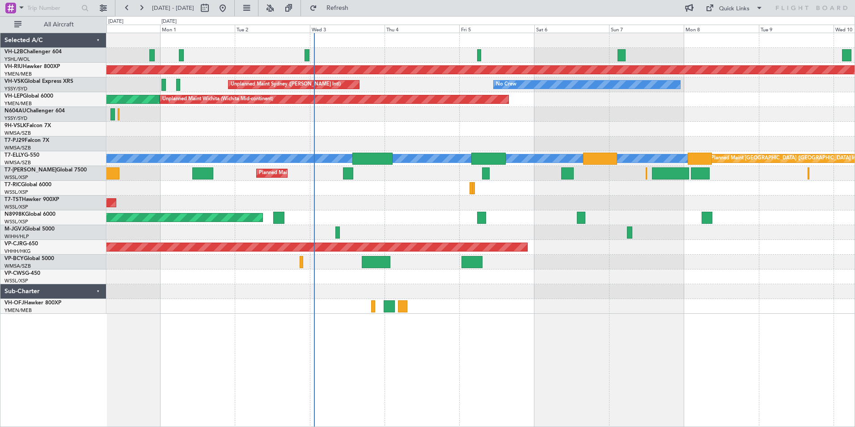
click at [89, 124] on div "Planned Maint [GEOGRAPHIC_DATA] ([GEOGRAPHIC_DATA]) Planned Maint [GEOGRAPHIC_D…" at bounding box center [427, 221] width 855 height 410
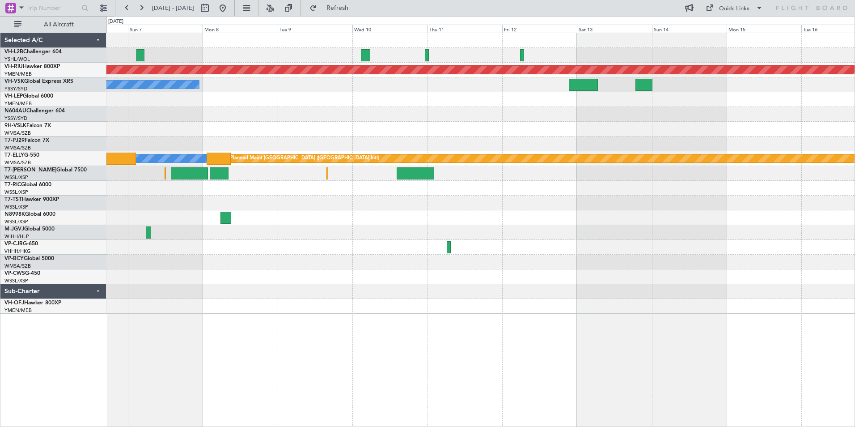
click at [0, 112] on div "Planned Maint [GEOGRAPHIC_DATA] ([GEOGRAPHIC_DATA]) No Crew Unplanned Maint Wic…" at bounding box center [427, 221] width 855 height 410
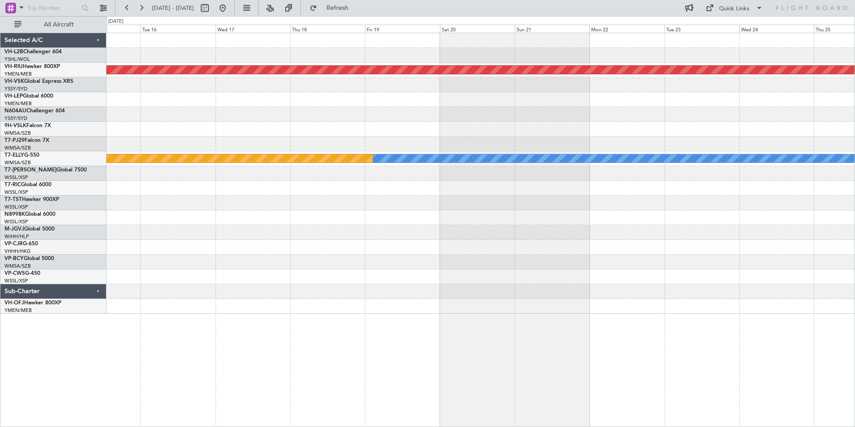
click at [39, 78] on div "Planned Maint [GEOGRAPHIC_DATA] ([GEOGRAPHIC_DATA]) [PERSON_NAME] Planned Maint…" at bounding box center [427, 221] width 855 height 410
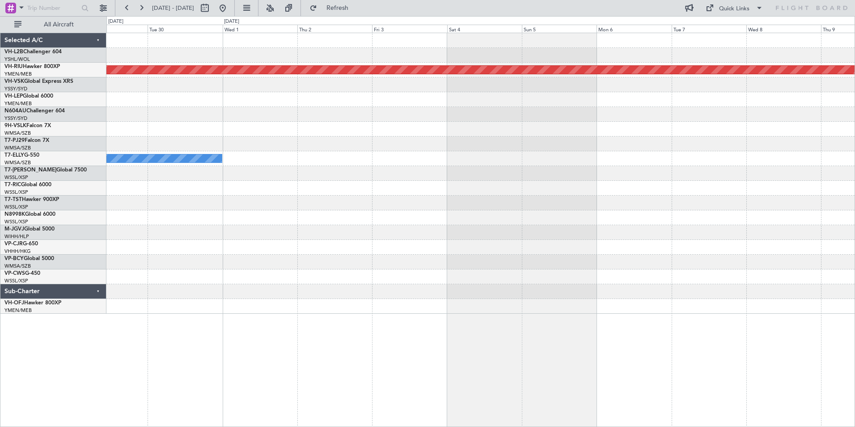
click at [42, 78] on div "Planned Maint [GEOGRAPHIC_DATA] ([GEOGRAPHIC_DATA]) [PERSON_NAME] Selected A/C …" at bounding box center [427, 221] width 855 height 410
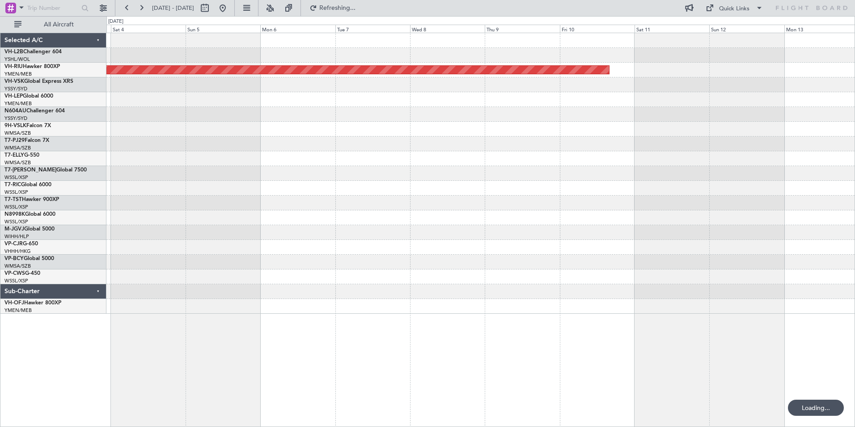
click at [132, 106] on div at bounding box center [480, 99] width 748 height 15
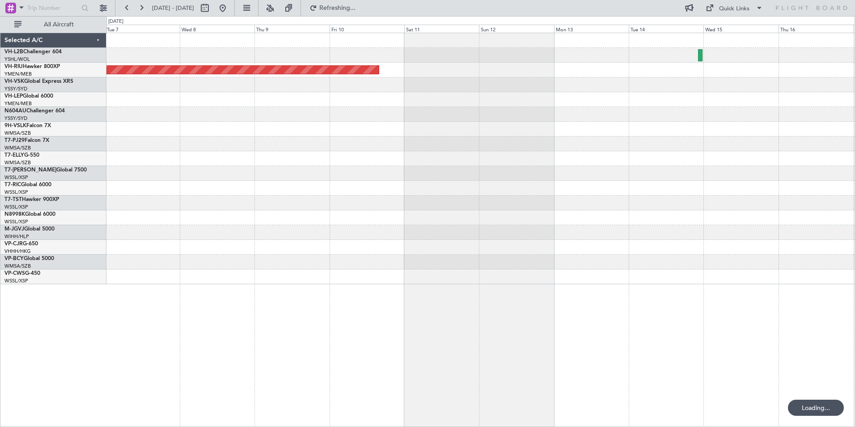
click at [305, 127] on div "Planned Maint [GEOGRAPHIC_DATA] ([GEOGRAPHIC_DATA])" at bounding box center [480, 158] width 748 height 251
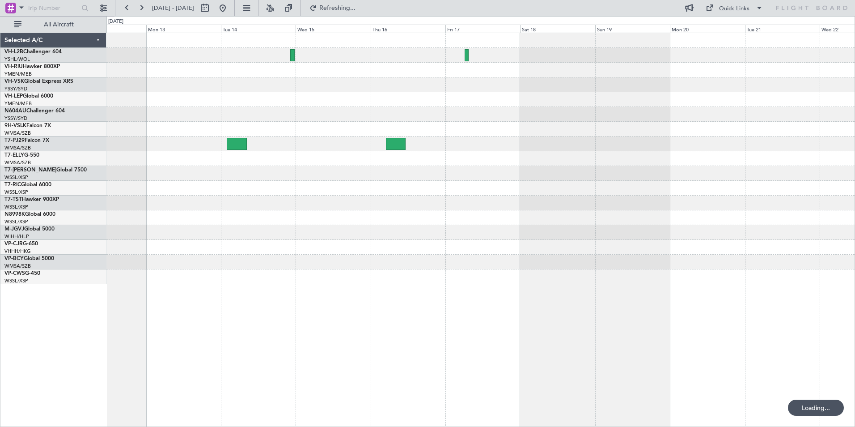
click at [151, 108] on div at bounding box center [480, 114] width 748 height 15
click at [163, 72] on div at bounding box center [480, 158] width 748 height 251
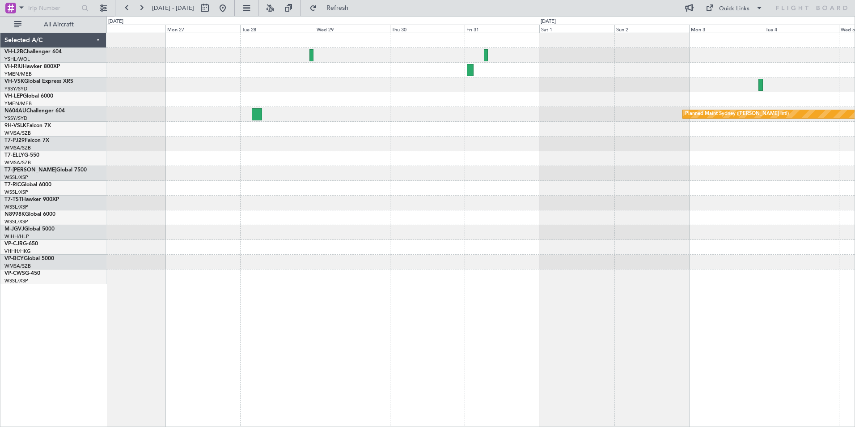
click at [233, 101] on div "Planned Maint Sydney ([PERSON_NAME] Intl)" at bounding box center [480, 158] width 748 height 251
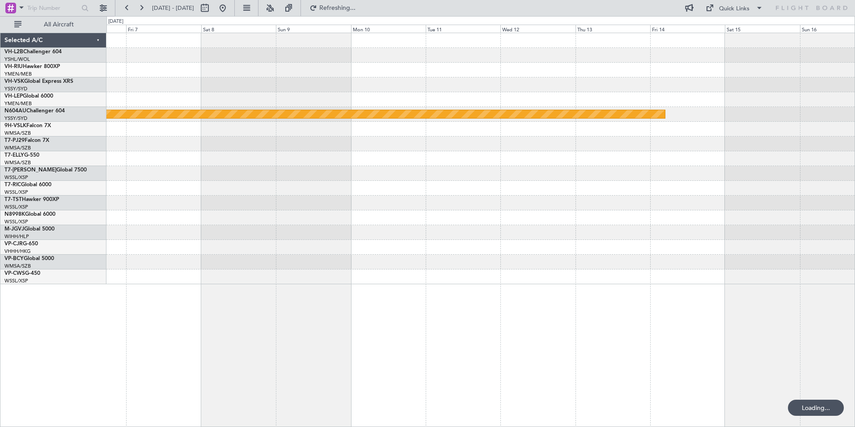
click at [0, 41] on html "[DATE] - [DATE] Refreshing... Quick Links All Aircraft Planned Maint Sydney ([P…" at bounding box center [427, 213] width 855 height 427
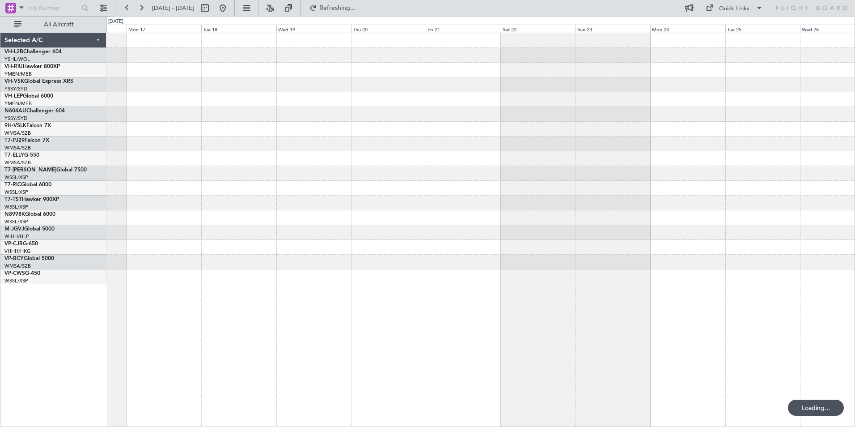
click at [65, 76] on div "Selected A/C VH-L2B Challenger 604 YSHL/WOL Wollongong VH-RIU Hawker 800XP YMEN…" at bounding box center [427, 221] width 855 height 410
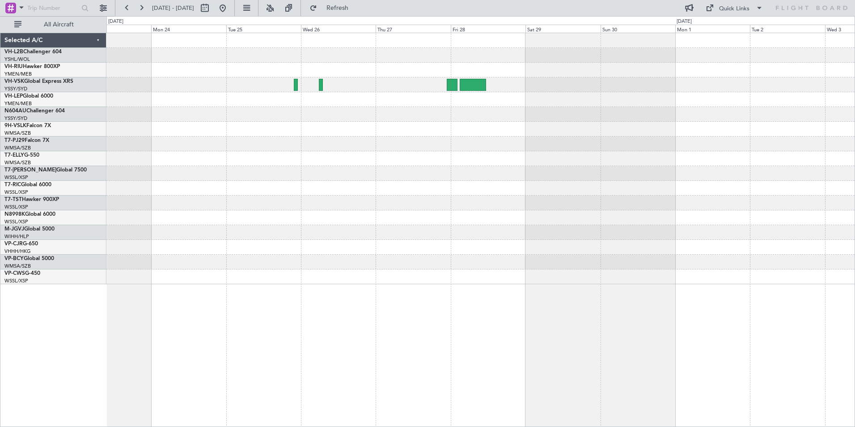
click at [17, 72] on div "Selected A/C VH-L2B Challenger 604 YSHL/WOL Wollongong VH-RIU Hawker 800XP YMEN…" at bounding box center [427, 221] width 855 height 410
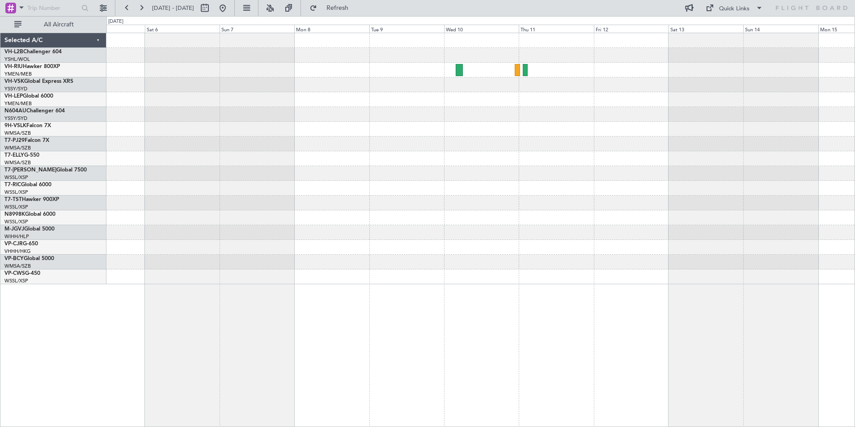
click at [282, 124] on div at bounding box center [480, 158] width 748 height 251
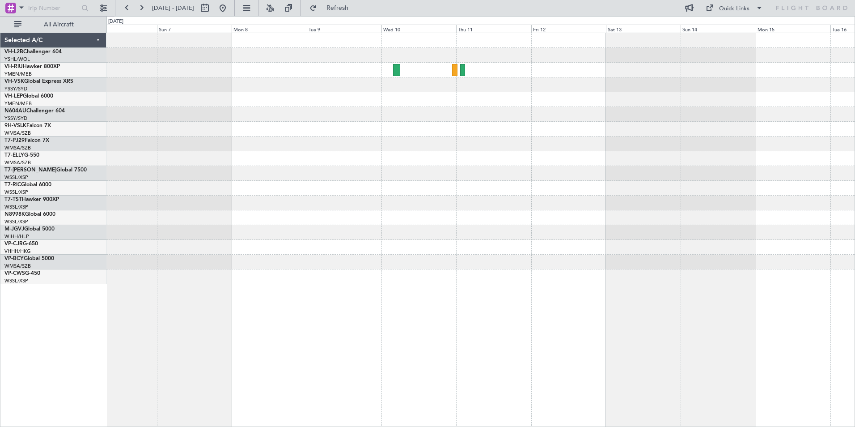
click at [0, 117] on html "[DATE] - [DATE] Refresh Quick Links All Aircraft Selected A/C VH-L2B Challenger…" at bounding box center [427, 213] width 855 height 427
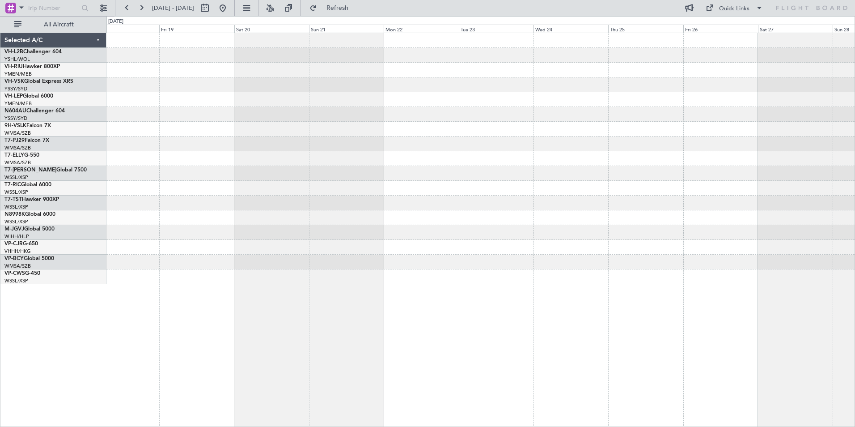
click at [159, 125] on div at bounding box center [480, 129] width 748 height 15
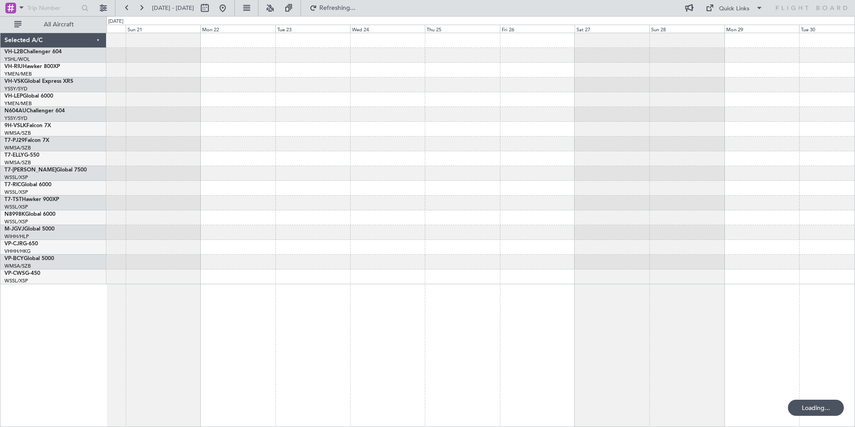
click at [164, 133] on div at bounding box center [480, 158] width 748 height 251
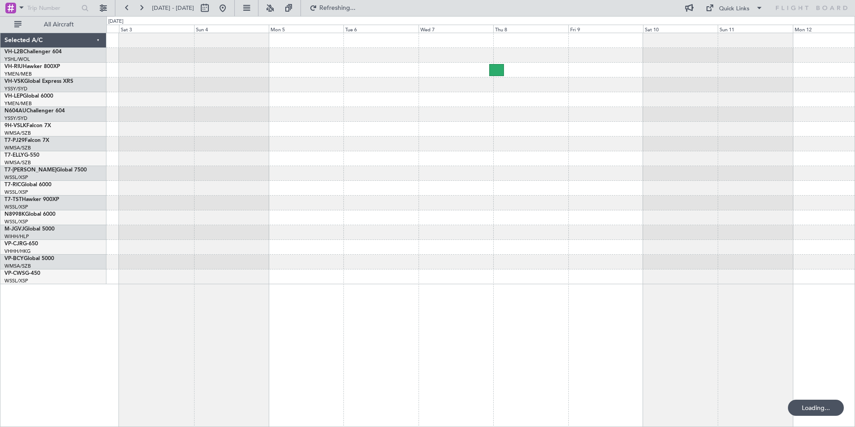
click at [81, 131] on div "Selected A/C VH-L2B Challenger 604 YSHL/WOL Wollongong VH-RIU Hawker 800XP YMEN…" at bounding box center [427, 221] width 855 height 410
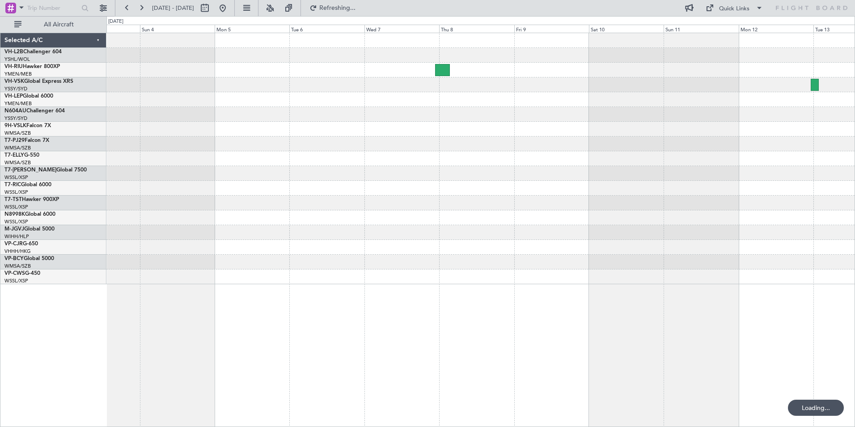
click at [144, 111] on div at bounding box center [480, 158] width 748 height 251
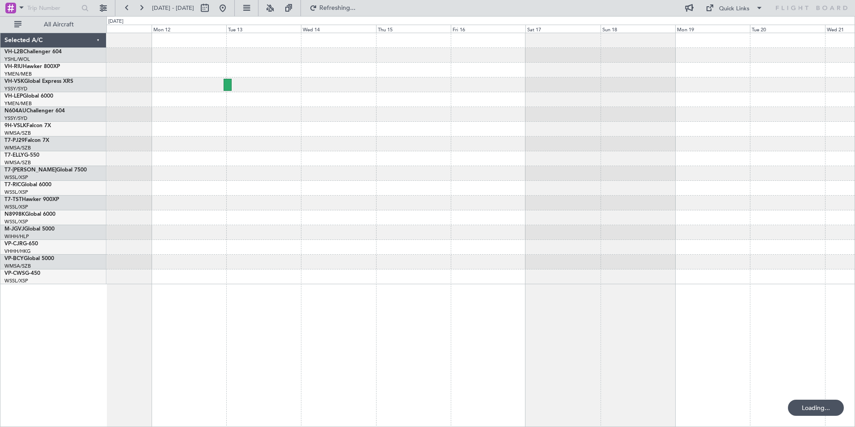
click at [114, 133] on div at bounding box center [480, 129] width 748 height 15
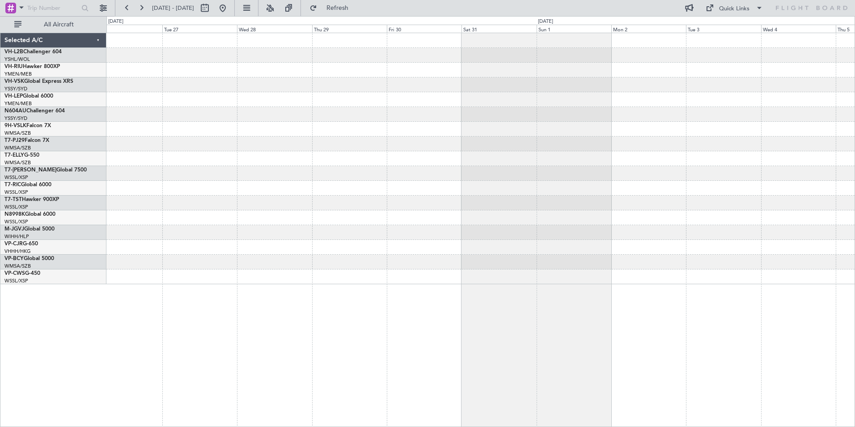
click at [213, 123] on div at bounding box center [480, 129] width 748 height 15
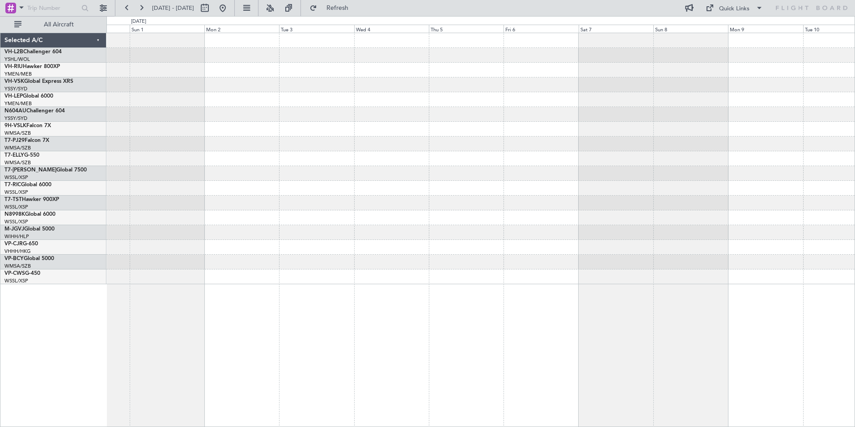
click at [270, 138] on div at bounding box center [480, 158] width 748 height 251
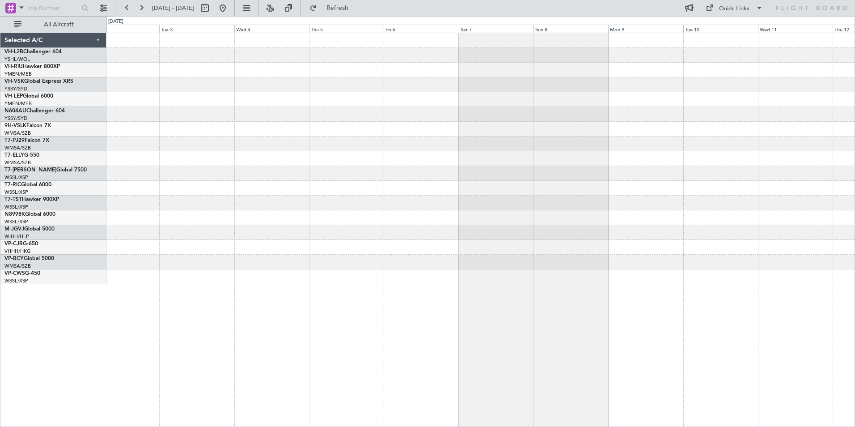
click at [33, 95] on div "Selected A/C VH-L2B Challenger 604 YSHL/WOL Wollongong VH-RIU Hawker 800XP YMEN…" at bounding box center [427, 221] width 855 height 410
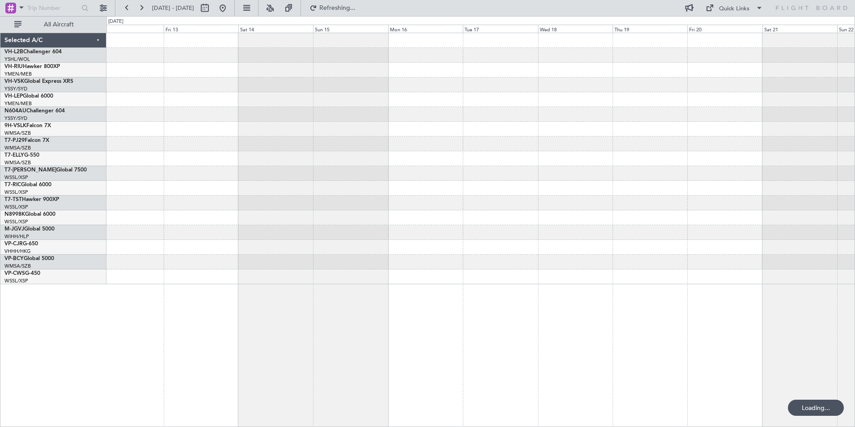
click at [4, 97] on div "Selected A/C VH-L2B Challenger 604 YSHL/WOL Wollongong VH-RIU Hawker 800XP YMEN…" at bounding box center [427, 221] width 855 height 410
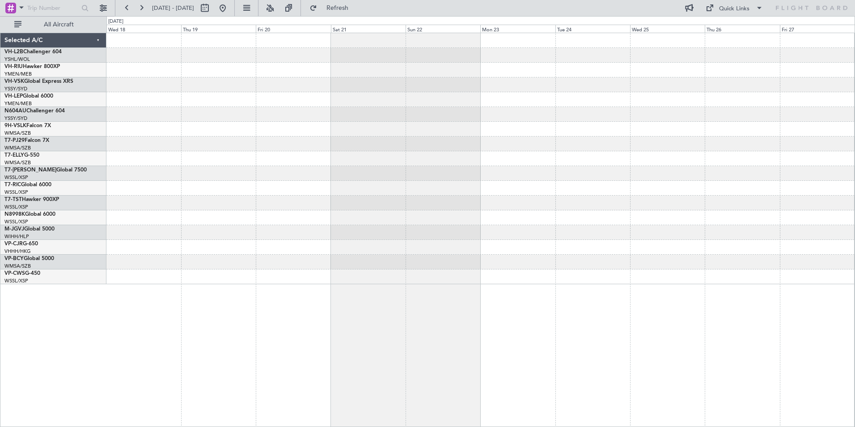
click at [0, 117] on html "[DATE] - [DATE] Refresh Quick Links All Aircraft Selected A/C VH-L2B Challenger…" at bounding box center [427, 213] width 855 height 427
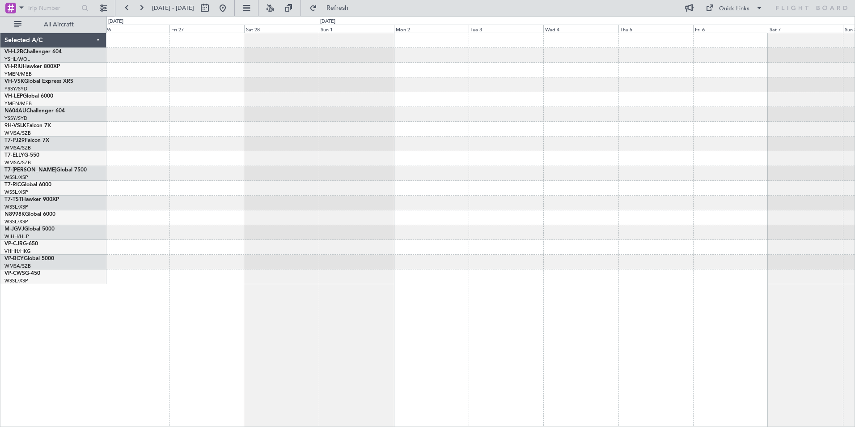
click at [108, 101] on div at bounding box center [480, 158] width 748 height 251
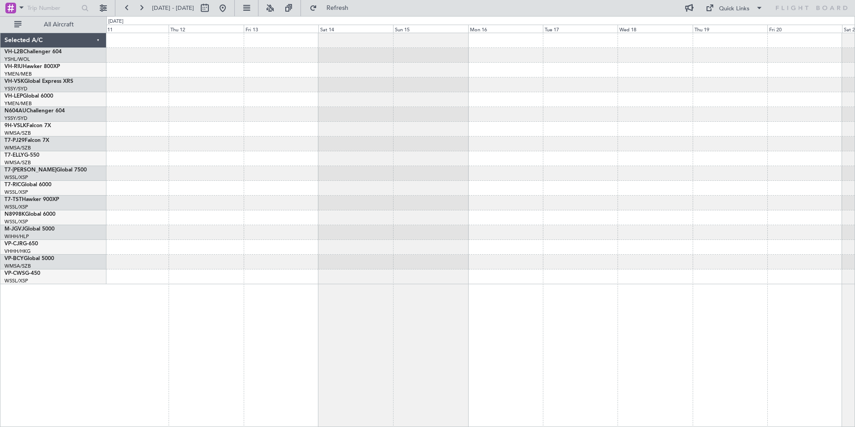
click at [0, 109] on html "[DATE] - [DATE] Refresh Quick Links All Aircraft Selected A/C VH-L2B Challenger…" at bounding box center [427, 213] width 855 height 427
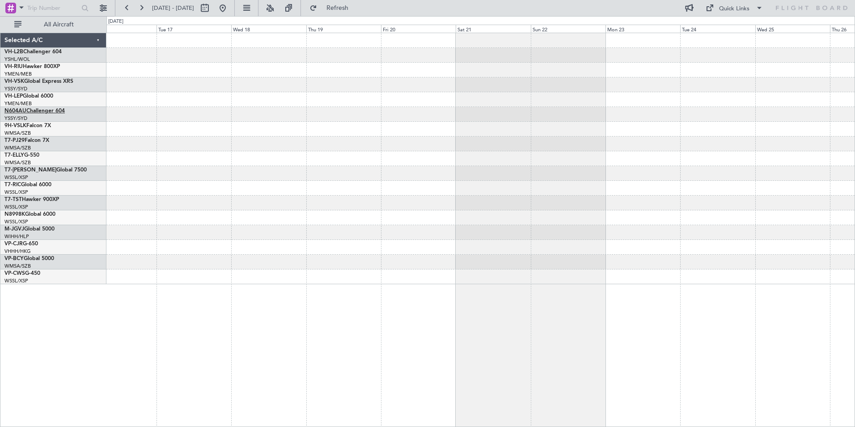
click at [45, 113] on div "Selected A/C VH-L2B Challenger 604 YSHL/WOL Wollongong VH-RIU Hawker 800XP YMEN…" at bounding box center [427, 221] width 855 height 410
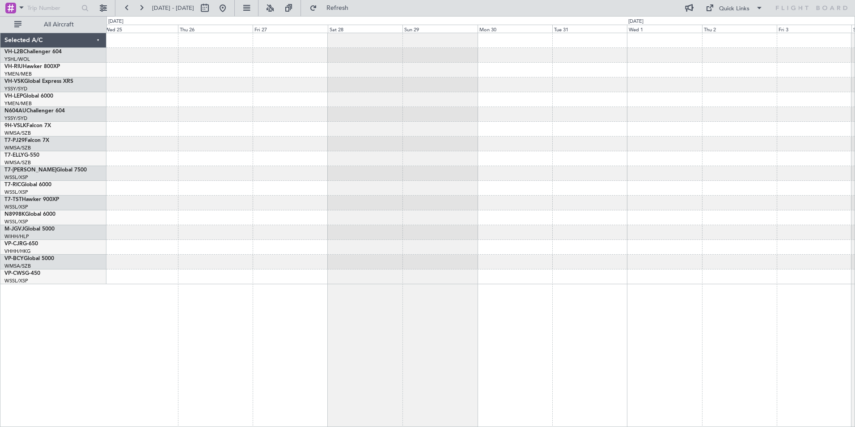
click at [0, 122] on html "[DATE] - [DATE] Refresh Quick Links All Aircraft Selected A/C VH-L2B Challenger…" at bounding box center [427, 213] width 855 height 427
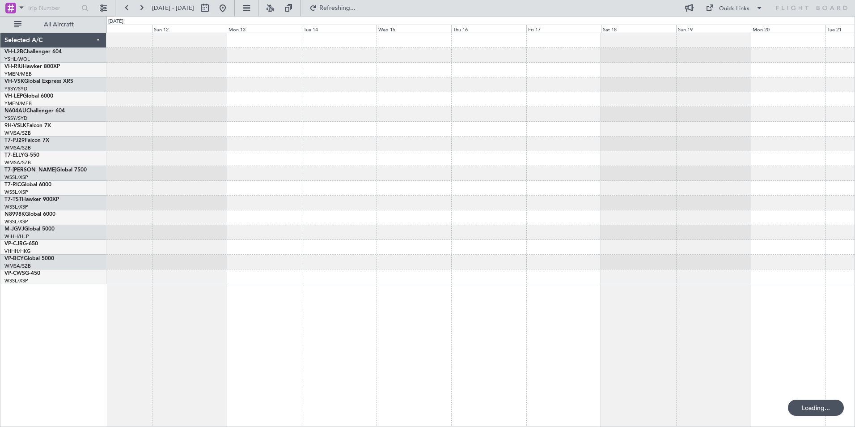
click at [57, 155] on div "Selected A/C VH-L2B Challenger 604 YSHL/WOL Wollongong VH-RIU Hawker 800XP YMEN…" at bounding box center [427, 221] width 855 height 410
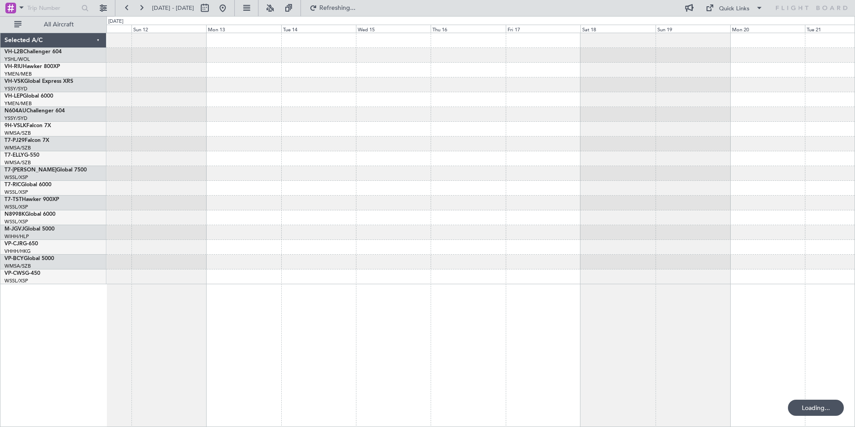
click at [101, 178] on div "Selected A/C VH-L2B Challenger 604 YSHL/WOL Wollongong VH-RIU Hawker 800XP YMEN…" at bounding box center [427, 221] width 855 height 410
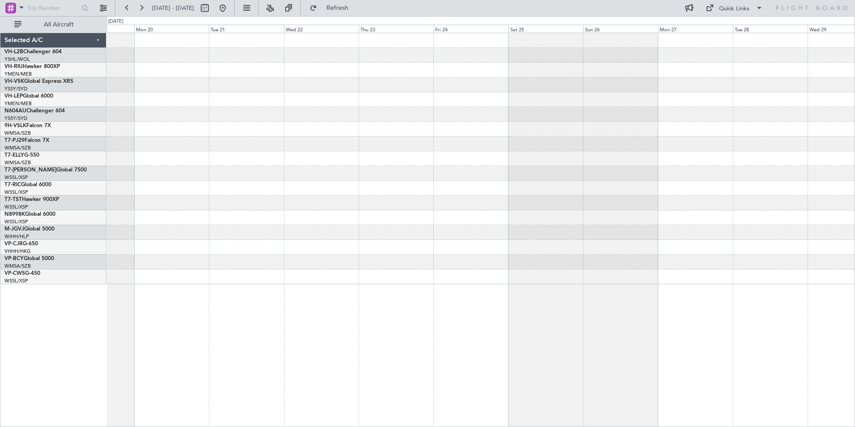
click at [289, 151] on div at bounding box center [480, 158] width 748 height 251
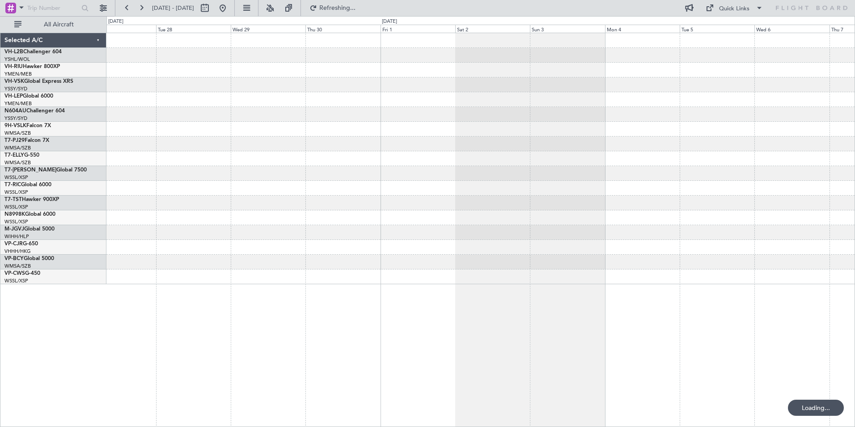
click at [133, 135] on div at bounding box center [480, 158] width 748 height 251
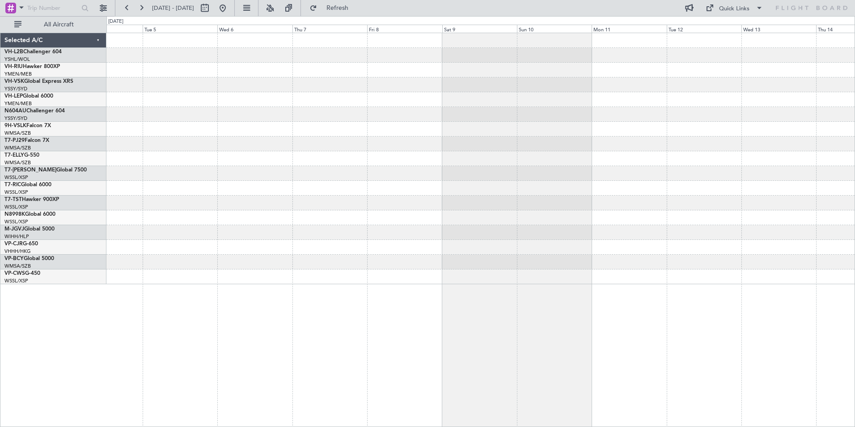
click at [179, 151] on div at bounding box center [480, 158] width 748 height 251
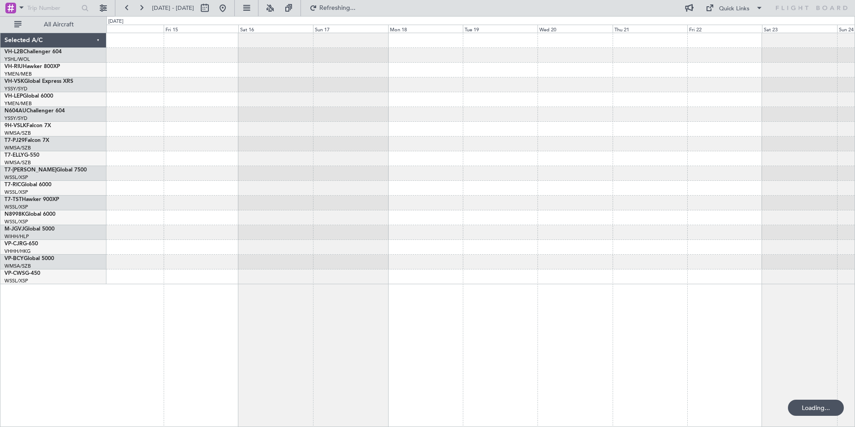
click at [178, 156] on div at bounding box center [480, 158] width 748 height 251
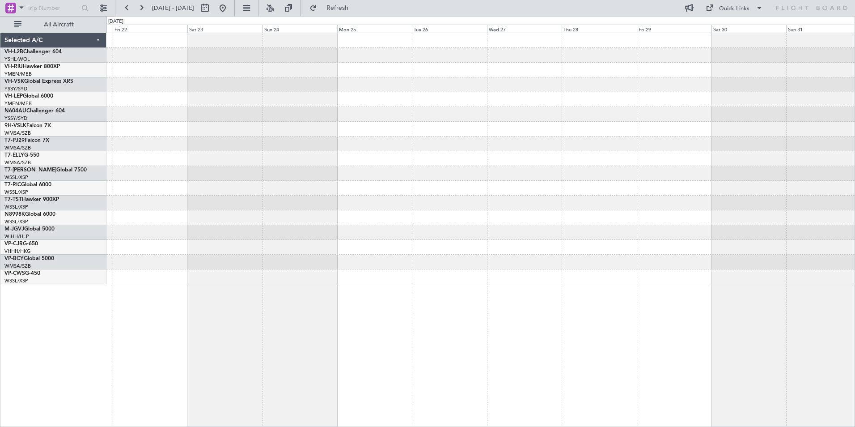
click at [317, 192] on div at bounding box center [480, 188] width 748 height 15
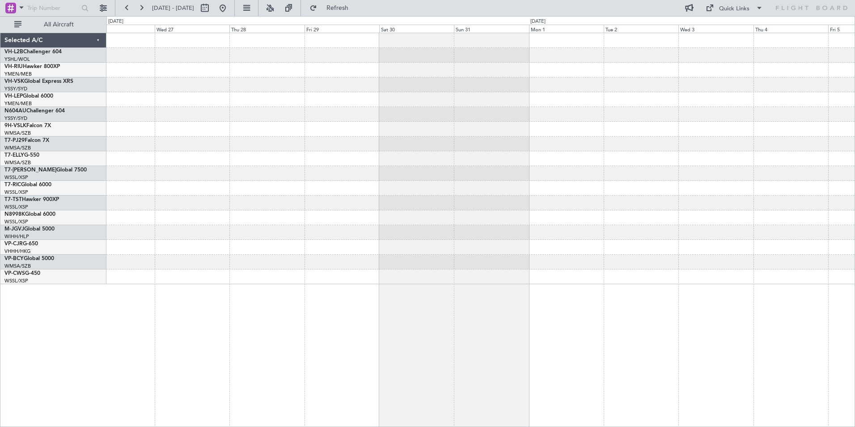
click at [272, 198] on div at bounding box center [480, 158] width 748 height 251
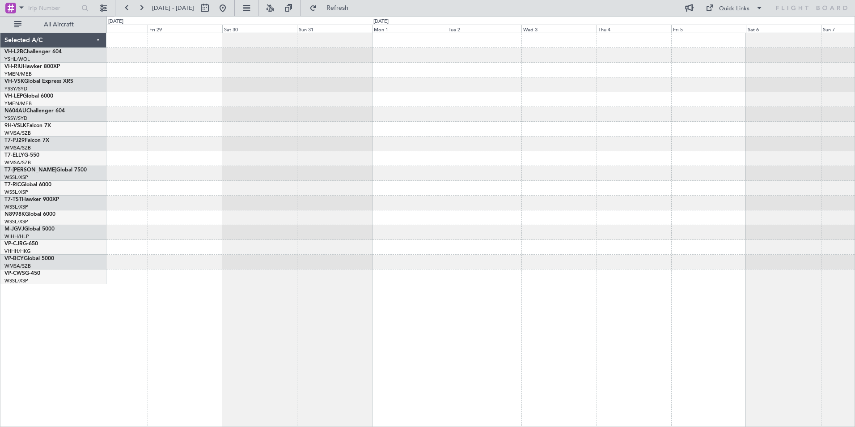
click at [214, 178] on div at bounding box center [480, 158] width 748 height 251
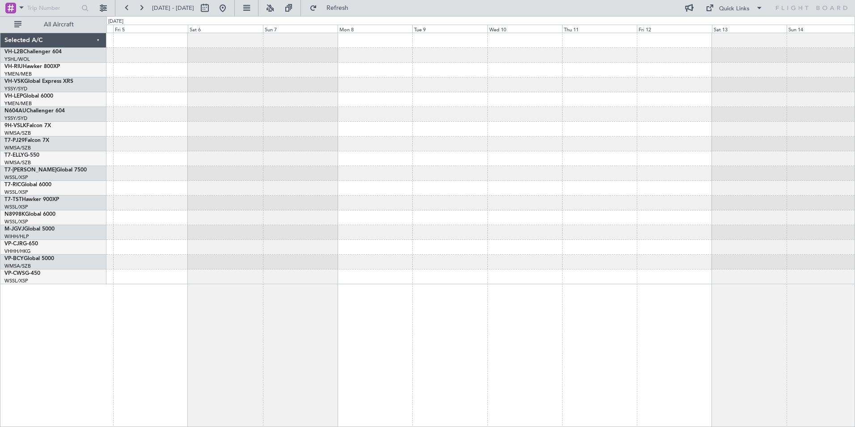
click at [268, 167] on div at bounding box center [480, 173] width 748 height 15
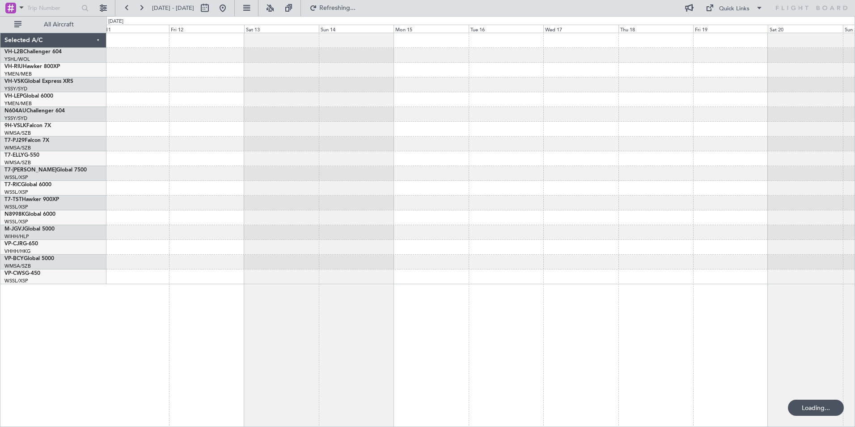
click at [313, 159] on div at bounding box center [480, 158] width 748 height 251
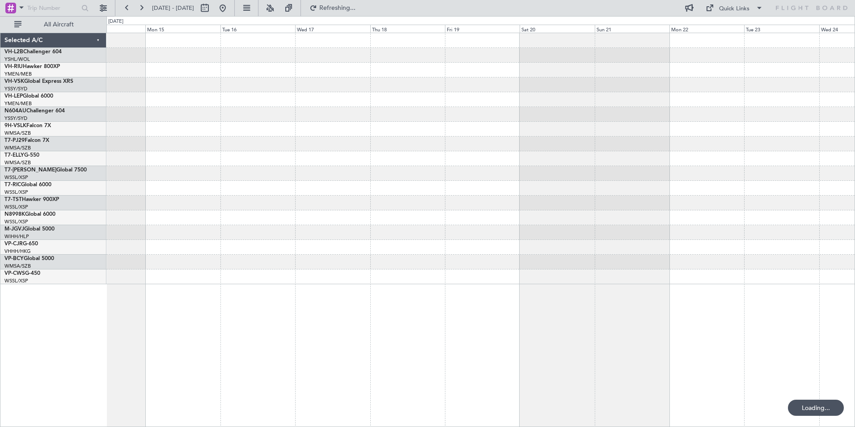
click at [351, 165] on div at bounding box center [480, 158] width 748 height 15
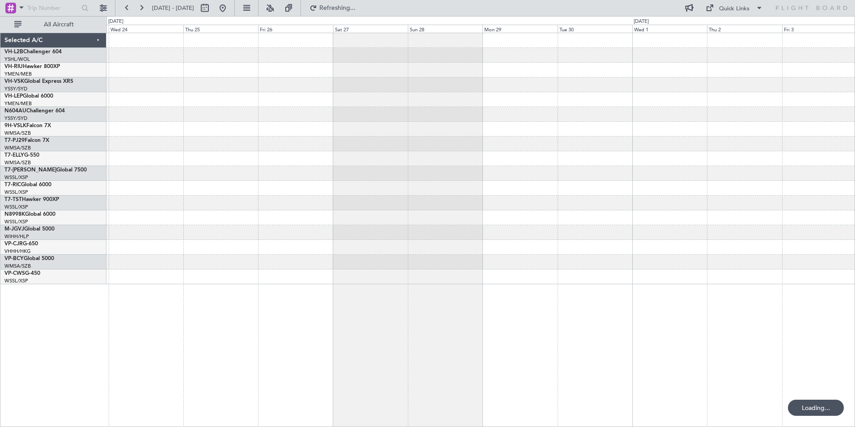
click at [284, 159] on div at bounding box center [480, 158] width 748 height 15
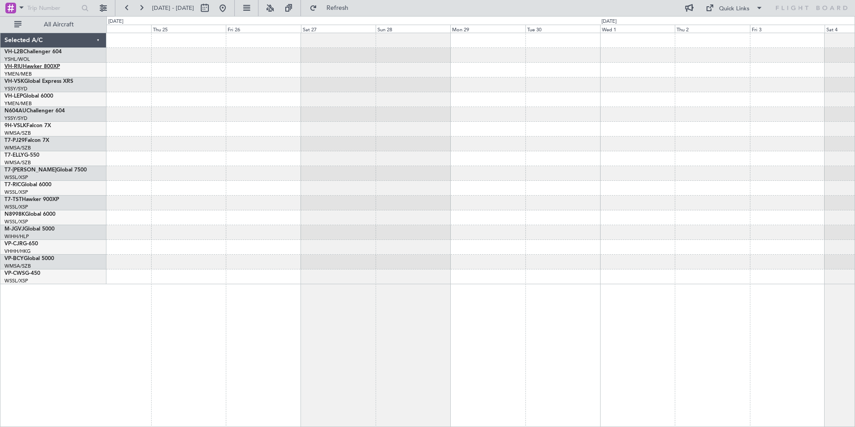
click at [32, 68] on link "VH-RIU Hawker 800XP" at bounding box center [31, 66] width 55 height 5
